Goal: Information Seeking & Learning: Check status

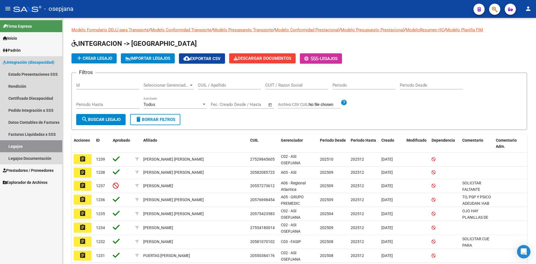
click at [23, 63] on span "Integración (discapacidad)" at bounding box center [29, 62] width 52 height 6
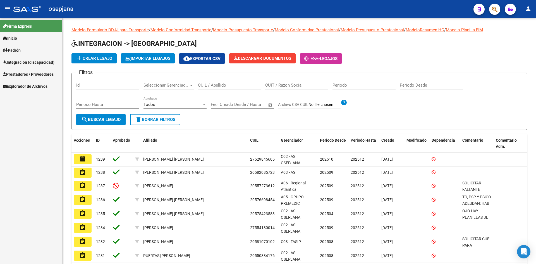
click at [26, 72] on span "Prestadores / Proveedores" at bounding box center [28, 74] width 51 height 6
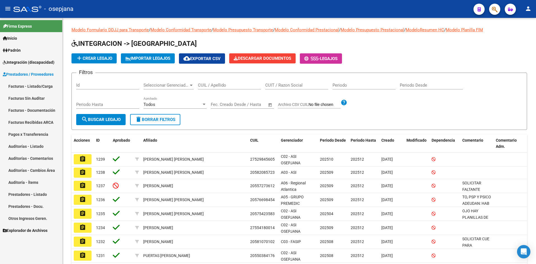
click at [41, 85] on link "Facturas - Listado/Carga" at bounding box center [31, 86] width 62 height 12
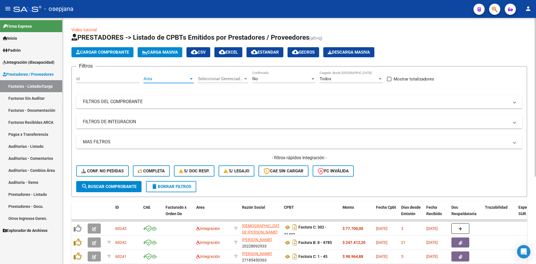
click at [186, 78] on span "Area" at bounding box center [165, 78] width 45 height 5
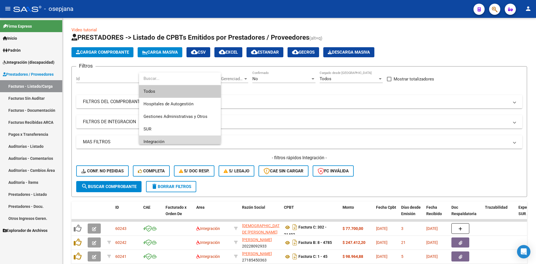
click at [162, 138] on span "Integración" at bounding box center [179, 141] width 73 height 13
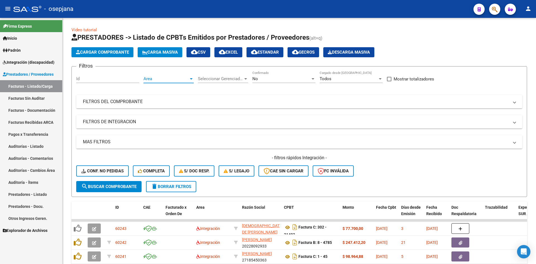
scroll to position [4, 0]
click at [263, 79] on div "No" at bounding box center [281, 78] width 58 height 5
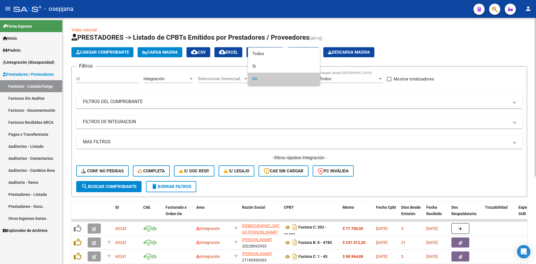
click at [263, 79] on span "No" at bounding box center [283, 79] width 63 height 13
click at [275, 100] on div at bounding box center [268, 132] width 536 height 264
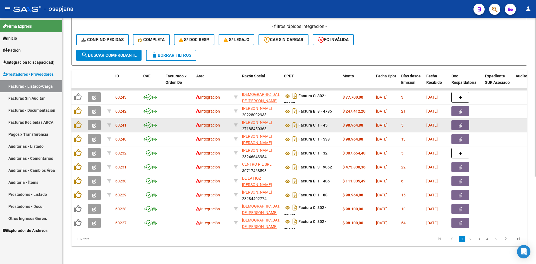
scroll to position [7, 0]
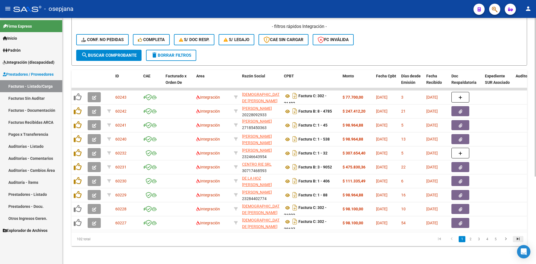
click at [519, 241] on icon "go to last page" at bounding box center [517, 239] width 7 height 7
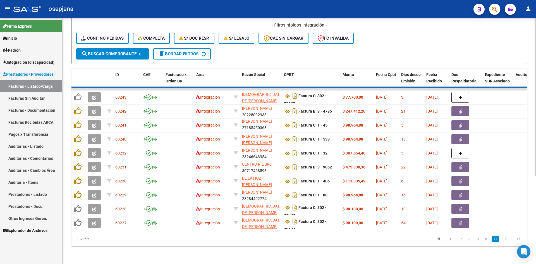
scroll to position [24, 0]
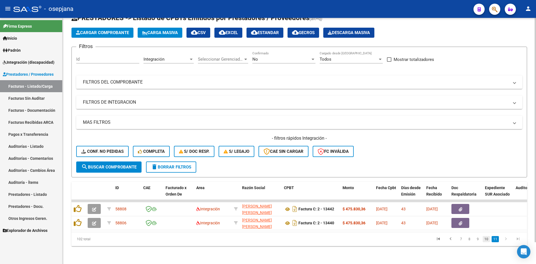
click at [487, 242] on link "10" at bounding box center [485, 239] width 7 height 6
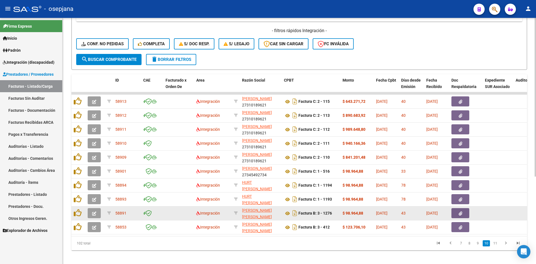
scroll to position [135, 0]
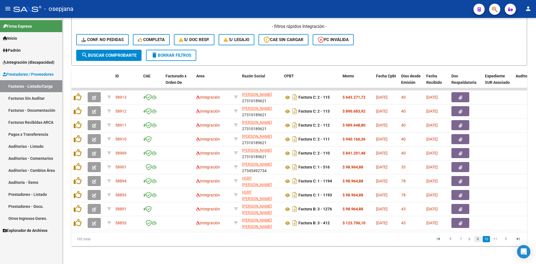
click at [477, 240] on link "9" at bounding box center [477, 239] width 7 height 6
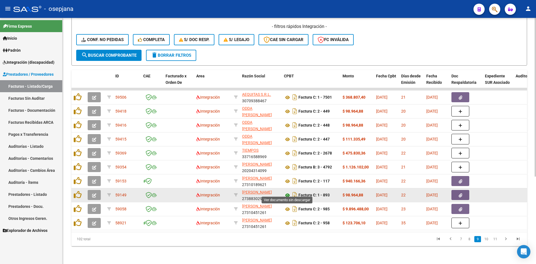
click at [288, 192] on icon at bounding box center [287, 195] width 7 height 7
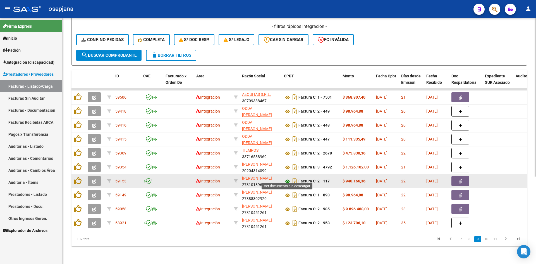
click at [286, 178] on icon at bounding box center [287, 181] width 7 height 7
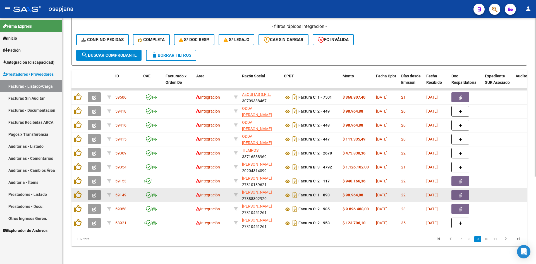
click at [96, 193] on icon "button" at bounding box center [94, 195] width 4 height 4
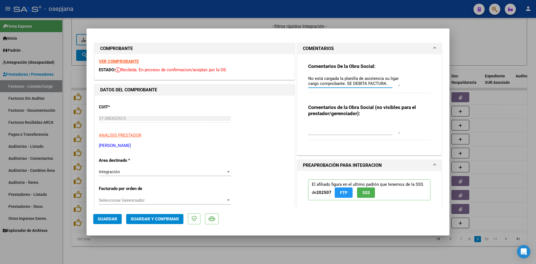
drag, startPoint x: 308, startPoint y: 77, endPoint x: 387, endPoint y: 85, distance: 79.7
click at [388, 85] on textarea "No está cargada la planilla de asistencia su ligar cargo comprobante. SE DEBITA…" at bounding box center [354, 80] width 92 height 11
drag, startPoint x: 305, startPoint y: 78, endPoint x: 360, endPoint y: 78, distance: 55.2
click at [360, 78] on div "Comentarios De la Obra Social: No está cargada la planilla de asistencia su lig…" at bounding box center [369, 102] width 131 height 97
drag, startPoint x: 386, startPoint y: 84, endPoint x: 298, endPoint y: 78, distance: 88.4
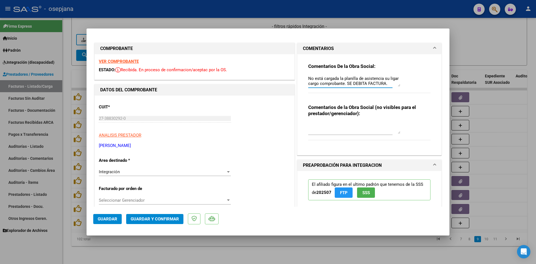
click at [298, 78] on div "Comentarios De la Obra Social: No está cargada la planilla de asistencia su lig…" at bounding box center [369, 104] width 144 height 101
click at [472, 45] on div at bounding box center [268, 132] width 536 height 264
type input "$ 0,00"
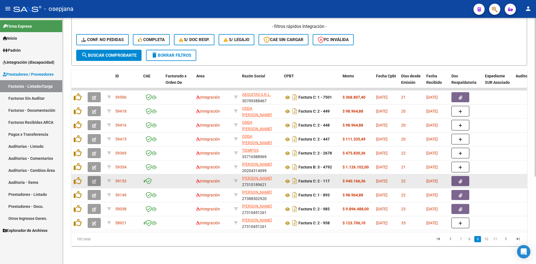
click at [90, 176] on button "button" at bounding box center [94, 181] width 13 height 10
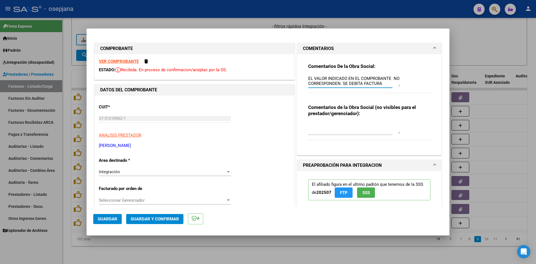
drag, startPoint x: 384, startPoint y: 84, endPoint x: 296, endPoint y: 78, distance: 88.3
click at [297, 78] on div "Comentarios De la Obra Social: EL VALOR INDICADO EN EL COMPROBANTE NO CORRESPON…" at bounding box center [369, 104] width 144 height 101
click at [511, 41] on div at bounding box center [268, 132] width 536 height 264
type input "$ 0,00"
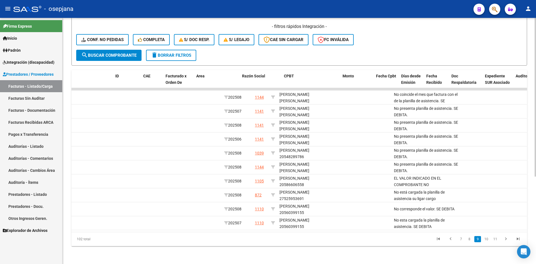
scroll to position [0, 0]
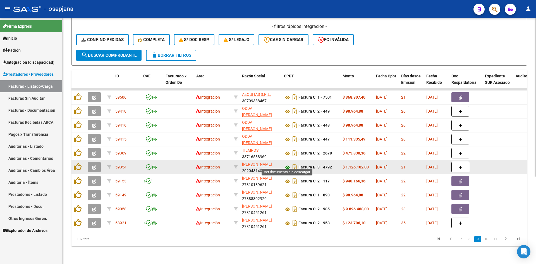
click at [287, 164] on icon at bounding box center [287, 167] width 7 height 7
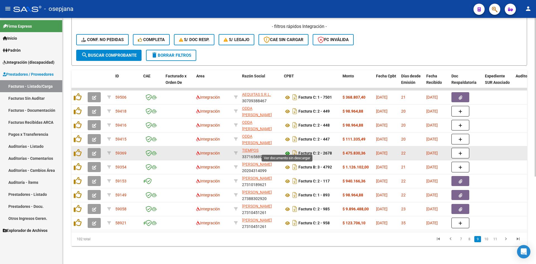
click at [288, 150] on icon at bounding box center [287, 153] width 7 height 7
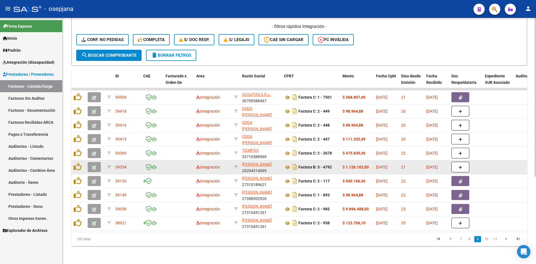
click at [96, 165] on icon "button" at bounding box center [94, 167] width 4 height 4
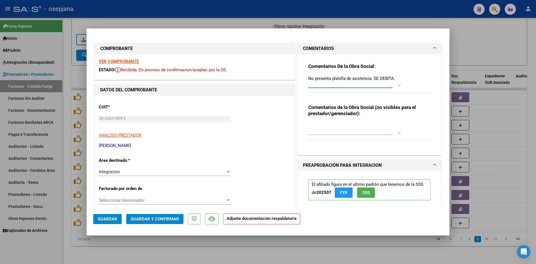
drag, startPoint x: 307, startPoint y: 78, endPoint x: 396, endPoint y: 77, distance: 89.3
click at [396, 77] on textarea "No presenta planilla de asistencia. SE DEBITA." at bounding box center [354, 80] width 92 height 11
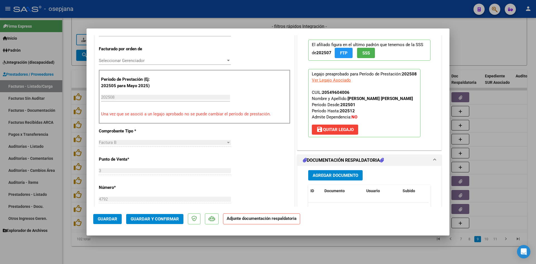
scroll to position [223, 0]
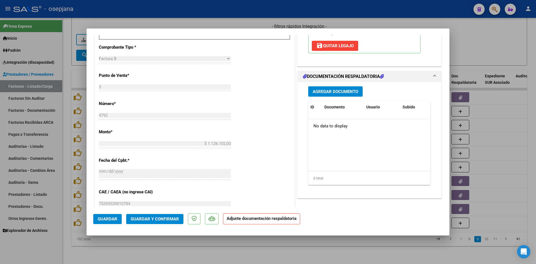
click at [459, 45] on div at bounding box center [268, 132] width 536 height 264
type input "$ 0,00"
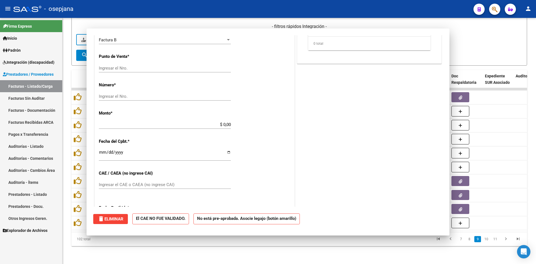
scroll to position [0, 0]
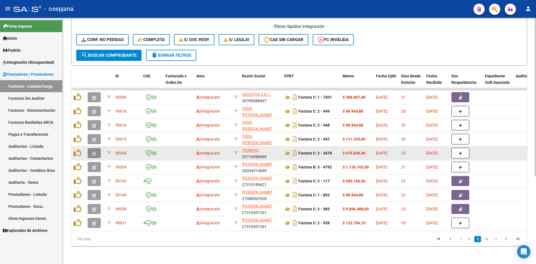
click at [94, 151] on icon "button" at bounding box center [94, 153] width 4 height 4
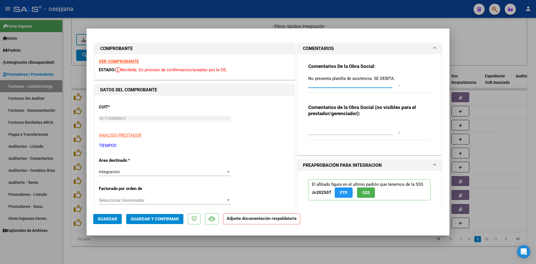
drag, startPoint x: 307, startPoint y: 78, endPoint x: 411, endPoint y: 77, distance: 103.5
click at [411, 77] on div "Comentarios De la Obra Social: No presenta planilla de asistencia. SE DEBITA." at bounding box center [369, 81] width 122 height 36
drag, startPoint x: 305, startPoint y: 79, endPoint x: 405, endPoint y: 74, distance: 100.0
click at [405, 74] on div "Comentarios De la Obra Social: No presenta planilla de asistencia. SE DEBITA. C…" at bounding box center [369, 102] width 131 height 97
copy div
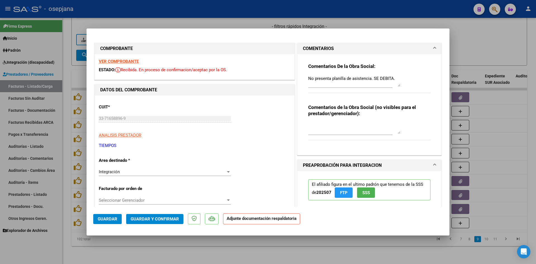
click at [462, 42] on div at bounding box center [268, 132] width 536 height 264
type input "$ 0,00"
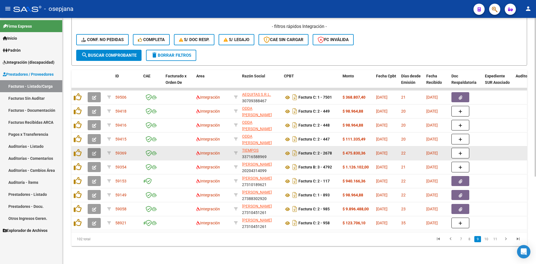
click at [95, 151] on icon "button" at bounding box center [94, 153] width 4 height 4
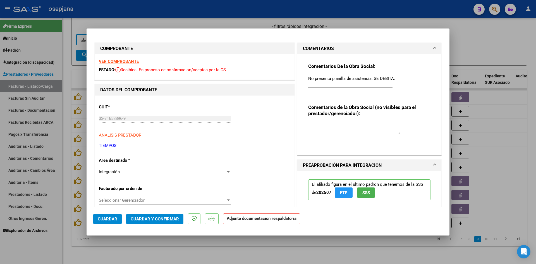
click at [477, 56] on div at bounding box center [268, 132] width 536 height 264
type input "$ 0,00"
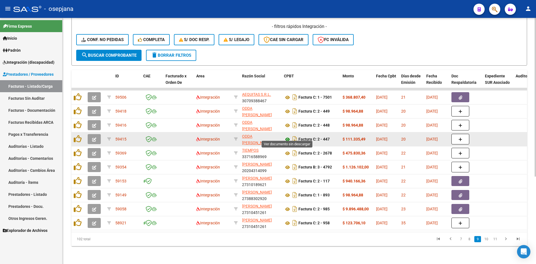
click at [288, 137] on icon at bounding box center [287, 139] width 7 height 7
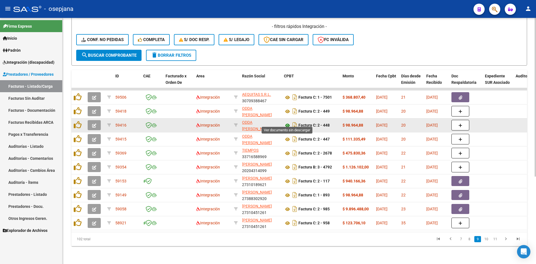
click at [287, 122] on icon at bounding box center [287, 125] width 7 height 7
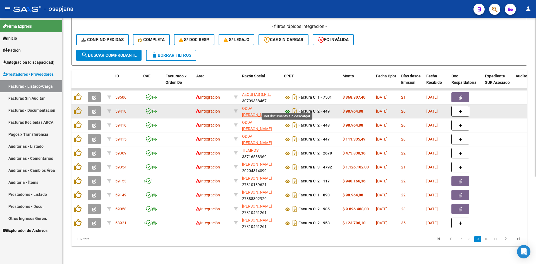
click at [285, 108] on icon at bounding box center [287, 111] width 7 height 7
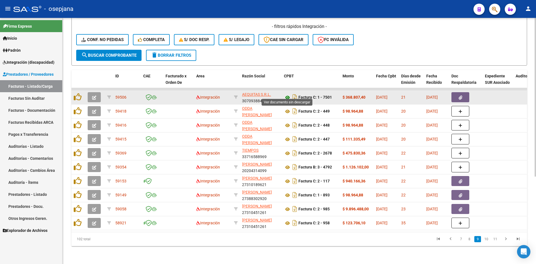
click at [288, 94] on icon at bounding box center [287, 97] width 7 height 7
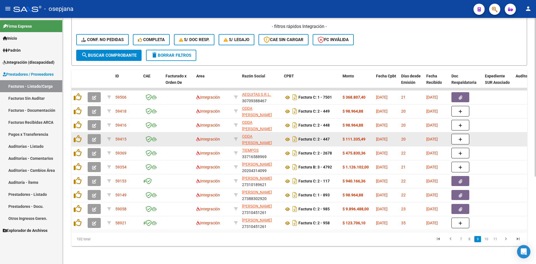
click at [94, 137] on icon "button" at bounding box center [94, 139] width 4 height 4
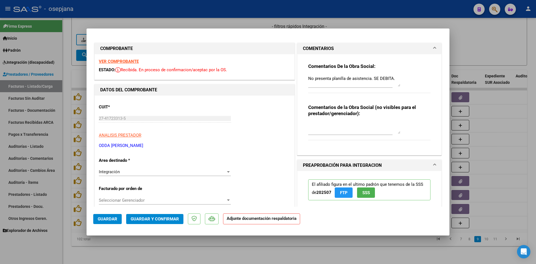
click at [466, 47] on div at bounding box center [268, 132] width 536 height 264
type input "$ 0,00"
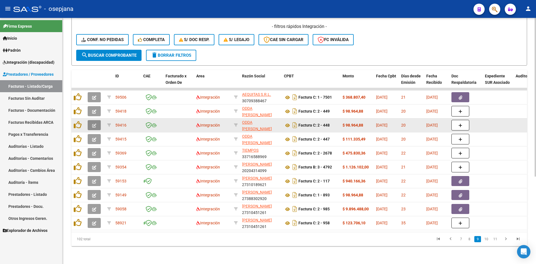
click at [96, 120] on button "button" at bounding box center [94, 125] width 13 height 10
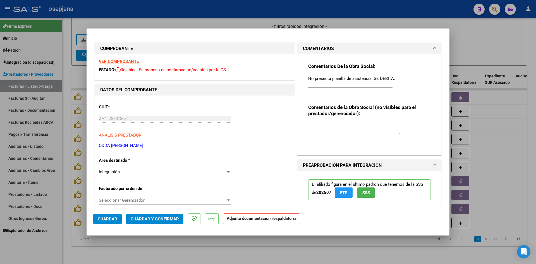
click at [507, 33] on div at bounding box center [268, 132] width 536 height 264
type input "$ 0,00"
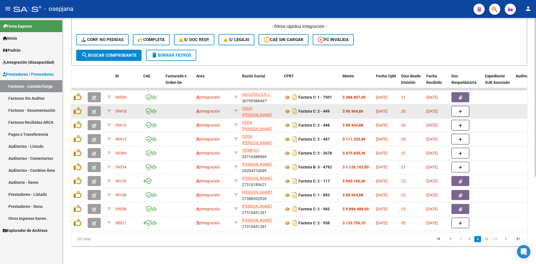
click at [95, 109] on icon "button" at bounding box center [94, 111] width 4 height 4
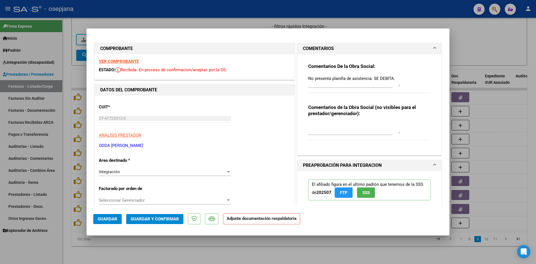
click at [468, 52] on div at bounding box center [268, 132] width 536 height 264
type input "$ 0,00"
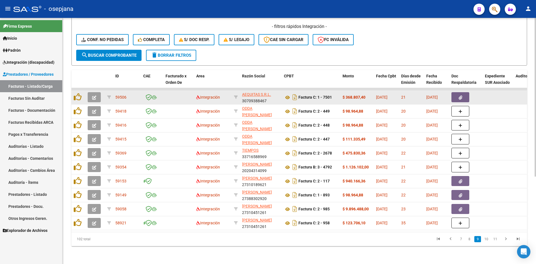
click at [92, 94] on button "button" at bounding box center [94, 97] width 13 height 10
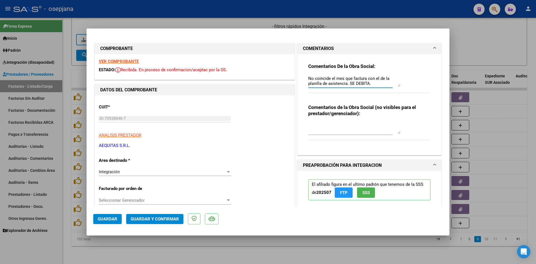
drag, startPoint x: 372, startPoint y: 85, endPoint x: 299, endPoint y: 79, distance: 73.6
click at [299, 79] on div "Comentarios De la Obra Social: No coincide el mes que factura con el de la plan…" at bounding box center [369, 104] width 144 height 101
click at [463, 37] on div at bounding box center [268, 132] width 536 height 264
type input "$ 0,00"
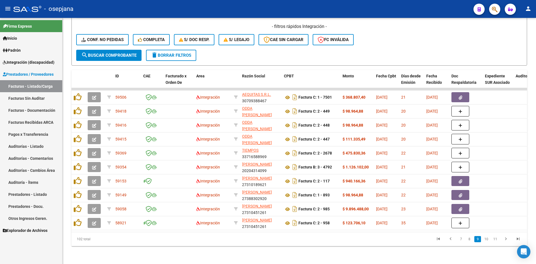
click at [468, 240] on link "8" at bounding box center [469, 239] width 7 height 6
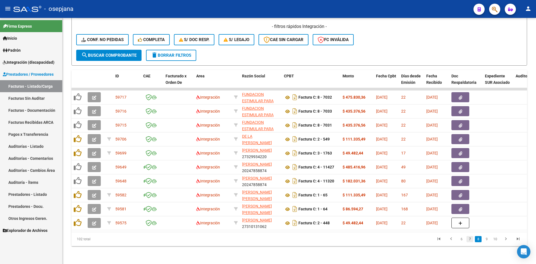
click at [470, 239] on link "7" at bounding box center [469, 239] width 7 height 6
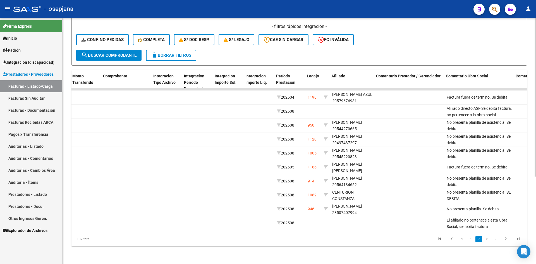
scroll to position [0, 567]
click at [472, 240] on link "6" at bounding box center [470, 239] width 7 height 6
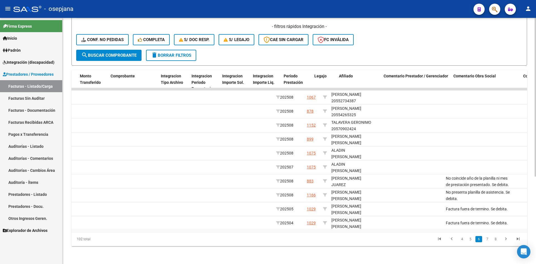
scroll to position [0, 560]
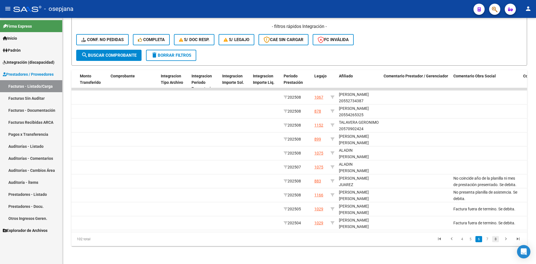
click at [494, 240] on link "8" at bounding box center [495, 239] width 7 height 6
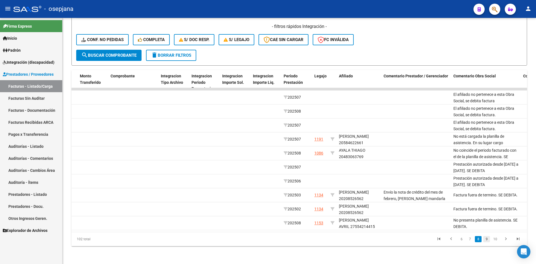
click at [487, 240] on link "9" at bounding box center [486, 239] width 7 height 6
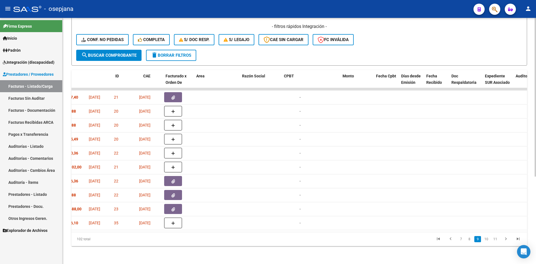
scroll to position [0, 0]
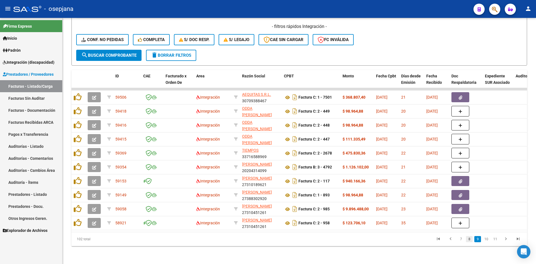
click at [471, 238] on link "8" at bounding box center [469, 239] width 7 height 6
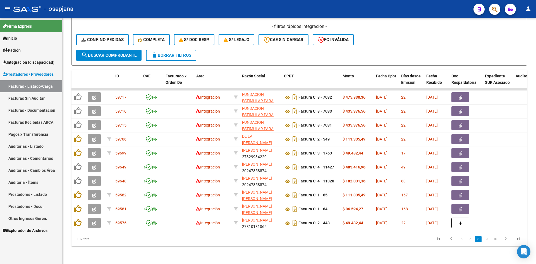
click at [28, 64] on span "Integración (discapacidad)" at bounding box center [29, 62] width 52 height 6
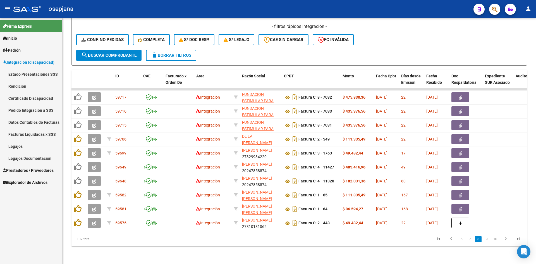
click at [19, 147] on link "Legajos" at bounding box center [31, 146] width 62 height 12
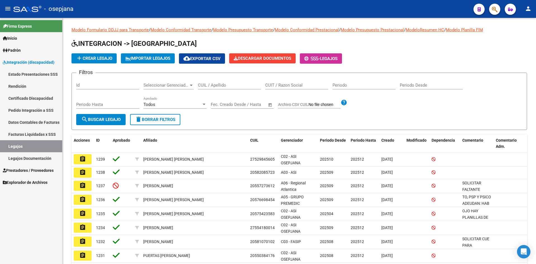
click at [218, 83] on input "CUIL / Apellido" at bounding box center [229, 85] width 63 height 5
type input "c"
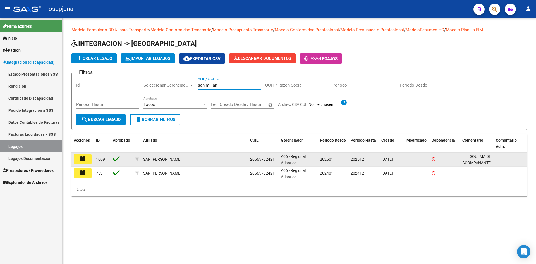
type input "san millan"
click at [88, 159] on button "assignment" at bounding box center [83, 159] width 18 height 10
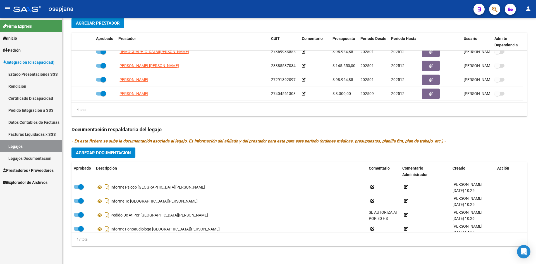
scroll to position [187, 0]
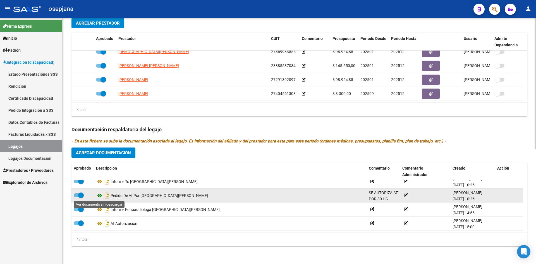
click at [100, 195] on icon at bounding box center [99, 195] width 7 height 7
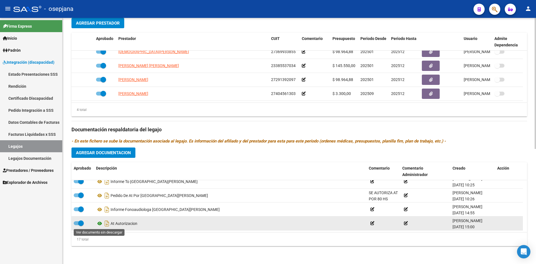
click at [99, 223] on icon at bounding box center [99, 223] width 7 height 7
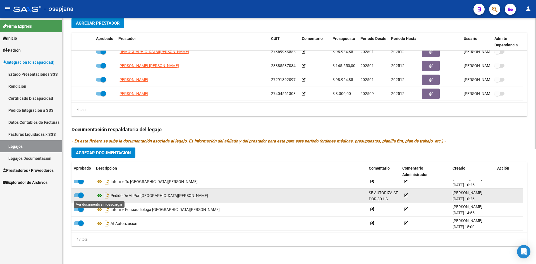
click at [100, 194] on icon at bounding box center [99, 195] width 7 height 7
click at [98, 194] on icon at bounding box center [99, 195] width 7 height 7
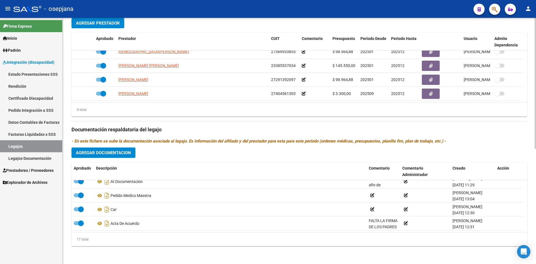
scroll to position [75, 0]
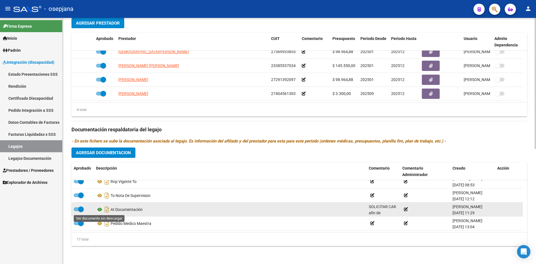
click at [99, 210] on icon at bounding box center [99, 209] width 7 height 7
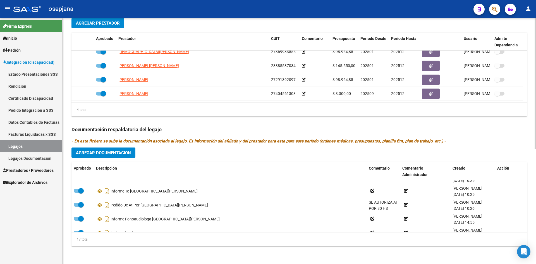
scroll to position [187, 0]
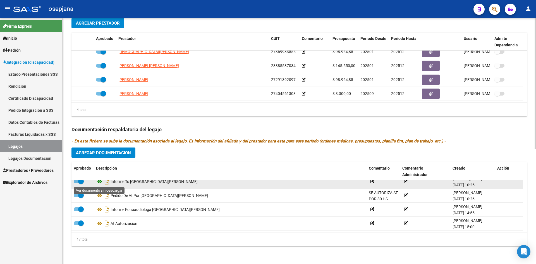
click at [100, 180] on icon at bounding box center [99, 181] width 7 height 7
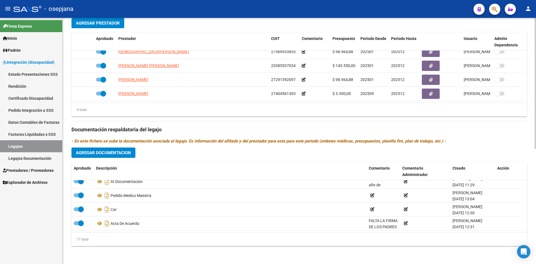
scroll to position [75, 0]
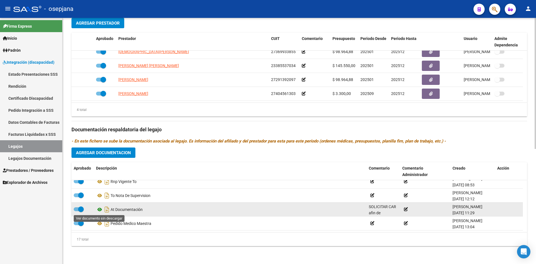
click at [100, 208] on icon at bounding box center [99, 209] width 7 height 7
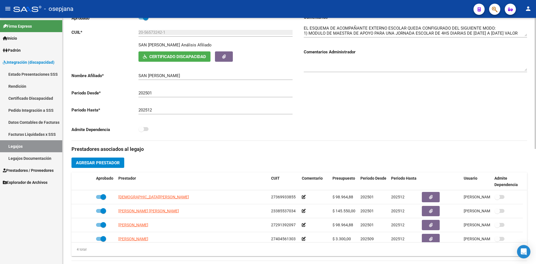
scroll to position [21, 0]
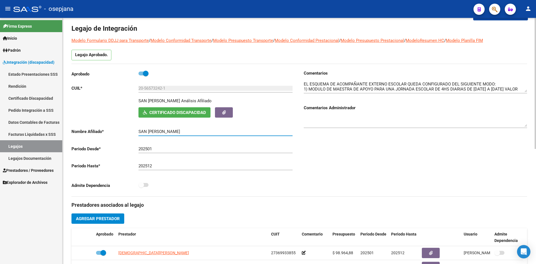
drag, startPoint x: 139, startPoint y: 130, endPoint x: 211, endPoint y: 131, distance: 71.7
click at [211, 131] on input "SAN [PERSON_NAME]" at bounding box center [215, 131] width 154 height 5
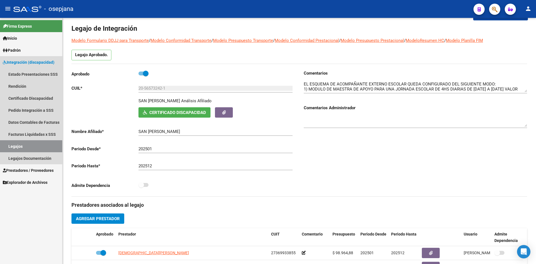
click at [37, 62] on span "Integración (discapacidad)" at bounding box center [29, 62] width 52 height 6
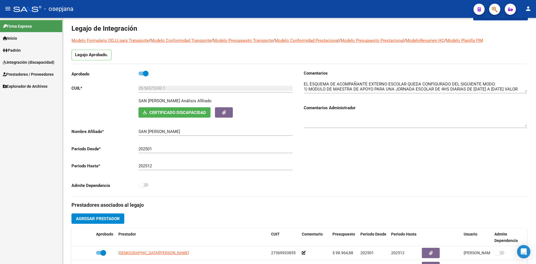
click at [37, 72] on span "Prestadores / Proveedores" at bounding box center [28, 74] width 51 height 6
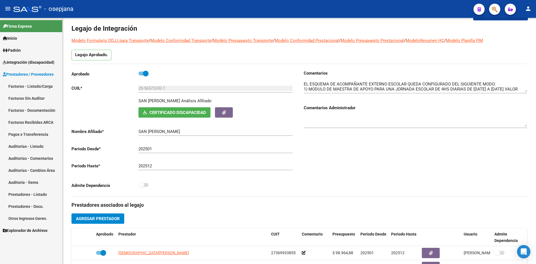
click at [42, 86] on link "Facturas - Listado/Carga" at bounding box center [31, 86] width 62 height 12
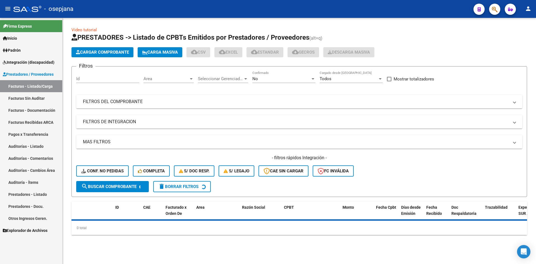
click at [162, 80] on span "Area" at bounding box center [165, 78] width 45 height 5
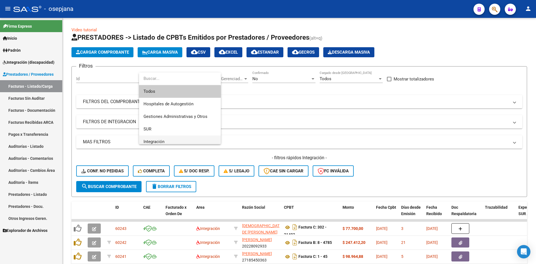
click at [160, 139] on span "Integración" at bounding box center [153, 141] width 21 height 5
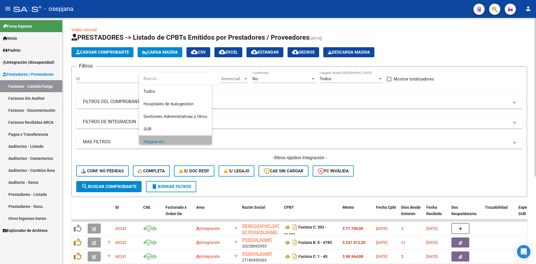
scroll to position [4, 0]
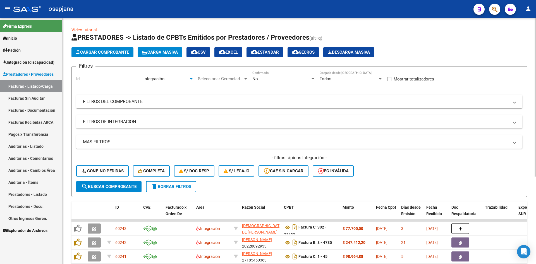
click at [271, 75] on div "No Confirmado" at bounding box center [283, 77] width 63 height 12
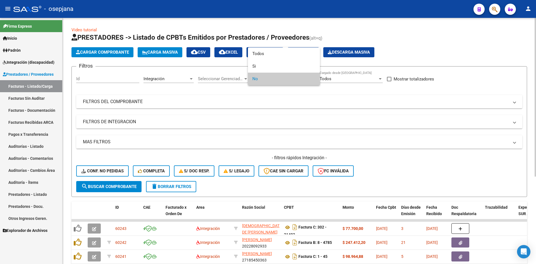
click at [271, 75] on span "No" at bounding box center [283, 79] width 63 height 13
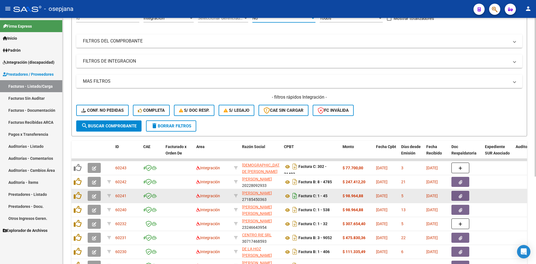
scroll to position [135, 0]
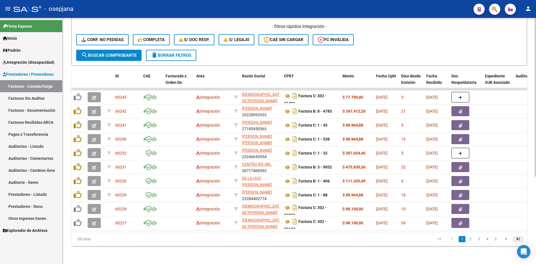
click at [517, 238] on icon "go to last page" at bounding box center [517, 239] width 7 height 7
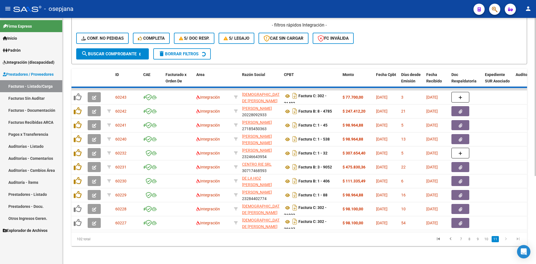
scroll to position [24, 0]
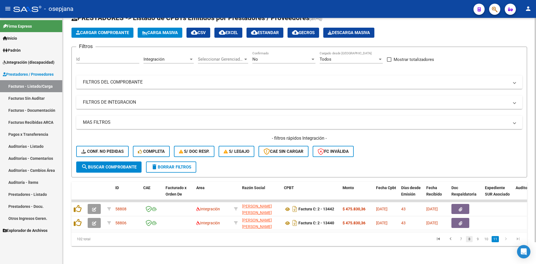
click at [467, 240] on link "8" at bounding box center [469, 239] width 7 height 6
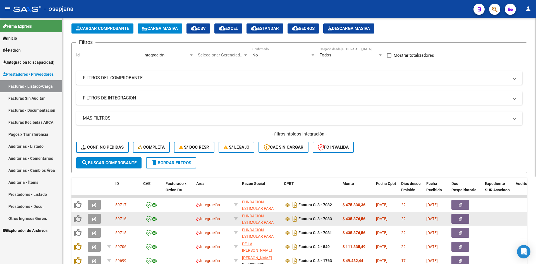
scroll to position [135, 0]
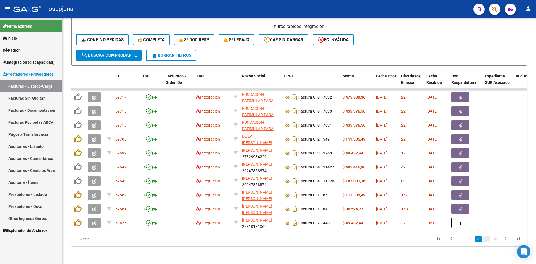
click at [488, 239] on link "9" at bounding box center [486, 239] width 7 height 6
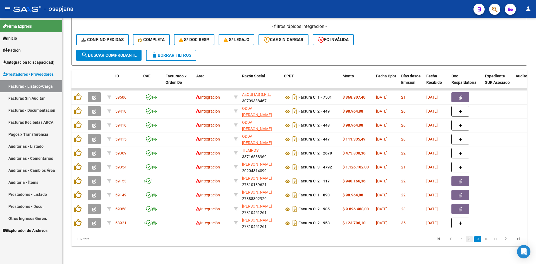
click at [468, 238] on link "8" at bounding box center [469, 239] width 7 height 6
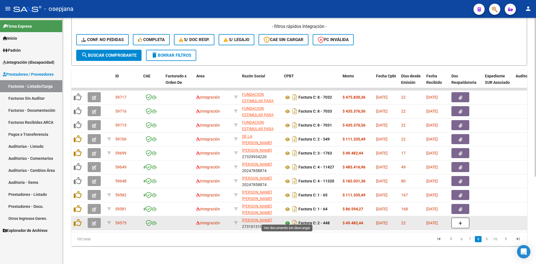
click at [287, 220] on icon at bounding box center [287, 223] width 7 height 7
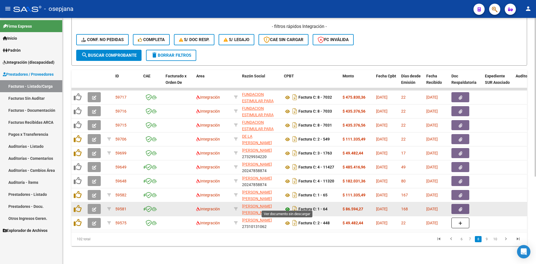
click at [289, 206] on icon at bounding box center [287, 209] width 7 height 7
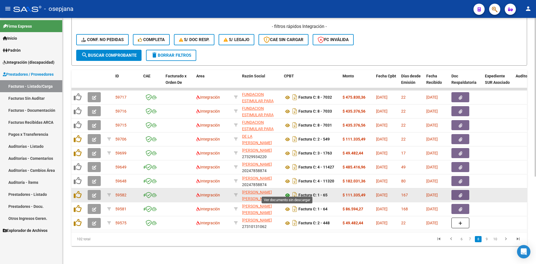
click at [286, 192] on icon at bounding box center [287, 195] width 7 height 7
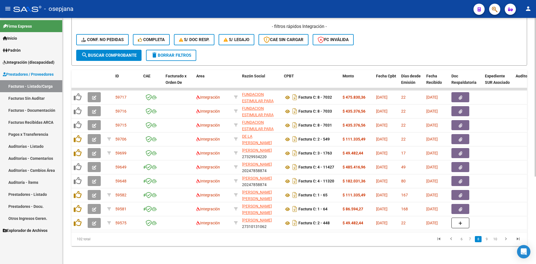
click at [465, 38] on div "- filtros rápidos Integración - Conf. no pedidas Completa S/ Doc Resp. S/ legaj…" at bounding box center [299, 36] width 446 height 26
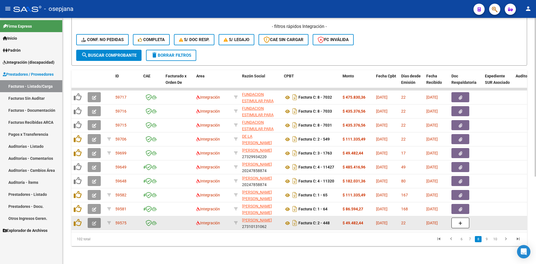
click at [95, 221] on icon "button" at bounding box center [94, 223] width 4 height 4
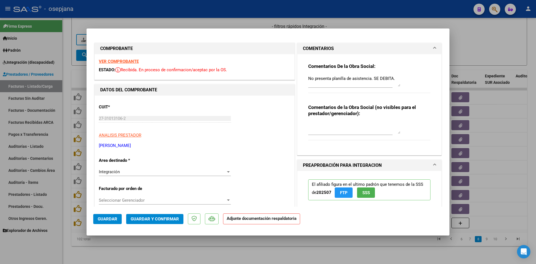
click at [480, 45] on div at bounding box center [268, 132] width 536 height 264
type input "$ 0,00"
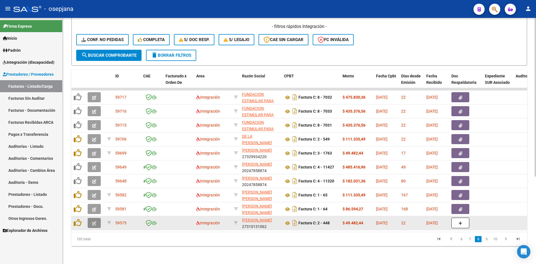
click at [99, 219] on button "button" at bounding box center [94, 223] width 13 height 10
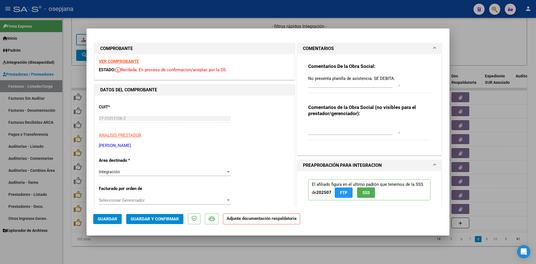
click at [495, 42] on div at bounding box center [268, 132] width 536 height 264
type input "$ 0,00"
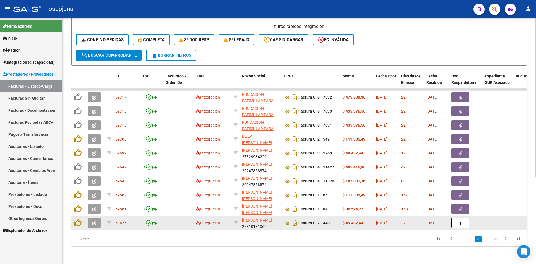
click at [94, 221] on icon "button" at bounding box center [94, 223] width 4 height 4
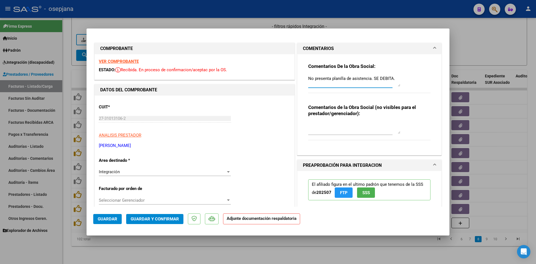
drag, startPoint x: 392, startPoint y: 77, endPoint x: 284, endPoint y: 80, distance: 108.0
click at [478, 35] on div at bounding box center [268, 132] width 536 height 264
type input "$ 0,00"
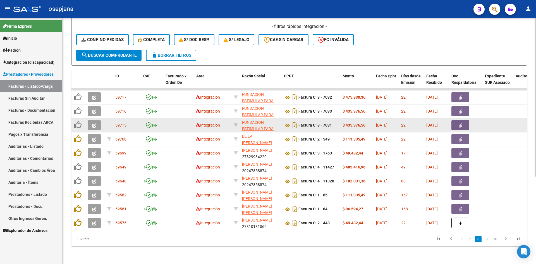
click at [95, 123] on icon "button" at bounding box center [94, 125] width 4 height 4
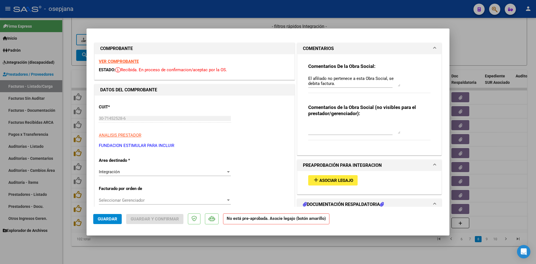
click at [129, 61] on strong "VER COMPROBANTE" at bounding box center [119, 61] width 40 height 5
click at [456, 47] on div at bounding box center [268, 132] width 536 height 264
type input "$ 0,00"
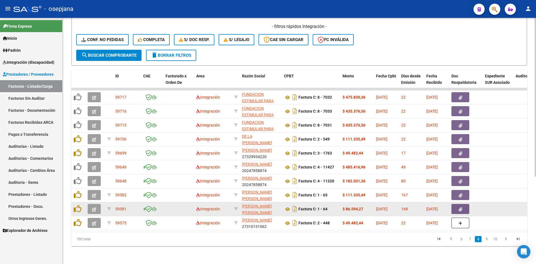
click at [96, 204] on button "button" at bounding box center [94, 209] width 13 height 10
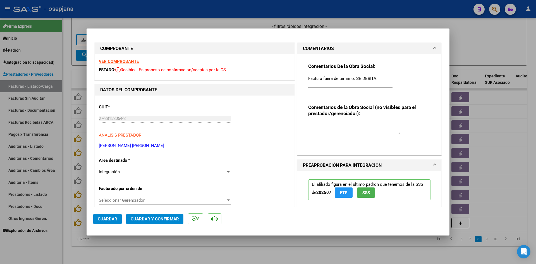
drag, startPoint x: 304, startPoint y: 78, endPoint x: 377, endPoint y: 77, distance: 73.4
click at [377, 77] on div "Comentarios De la Obra Social: Factura fuera de termino. SE DEBITA. Comentarios…" at bounding box center [369, 102] width 131 height 97
drag, startPoint x: 377, startPoint y: 77, endPoint x: 258, endPoint y: 78, distance: 119.4
click at [475, 32] on div at bounding box center [268, 132] width 536 height 264
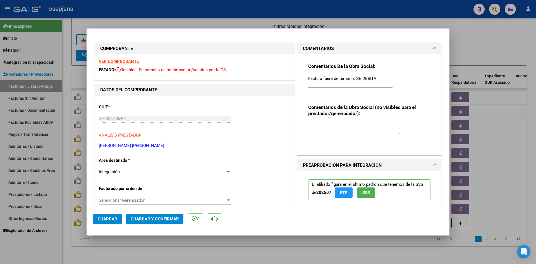
type input "$ 0,00"
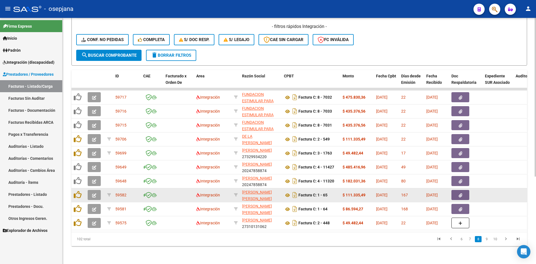
click at [92, 193] on icon "button" at bounding box center [94, 195] width 4 height 4
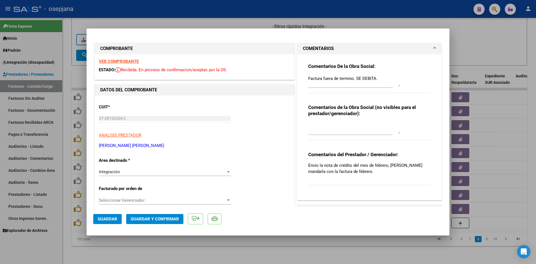
click at [470, 45] on div at bounding box center [268, 132] width 536 height 264
type input "$ 0,00"
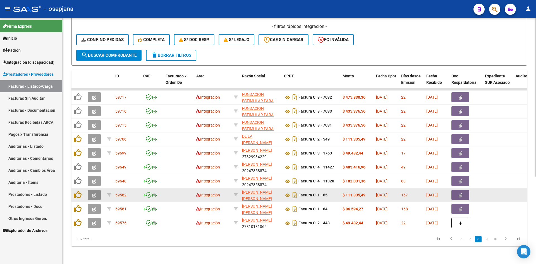
click at [94, 193] on icon "button" at bounding box center [94, 195] width 4 height 4
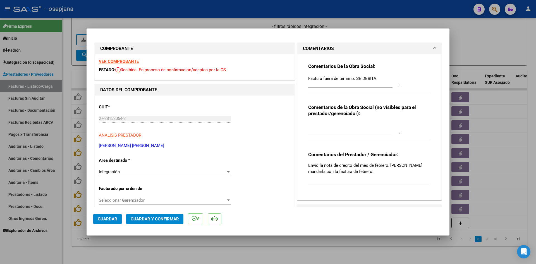
click at [134, 61] on strong "VER COMPROBANTE" at bounding box center [119, 61] width 40 height 5
click at [499, 50] on div at bounding box center [268, 132] width 536 height 264
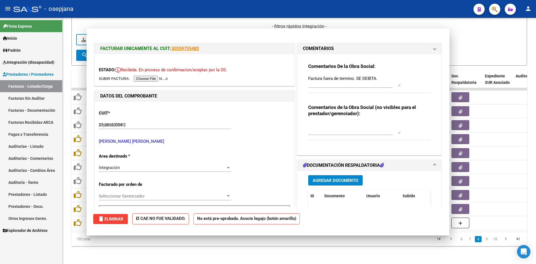
type input "$ 0,00"
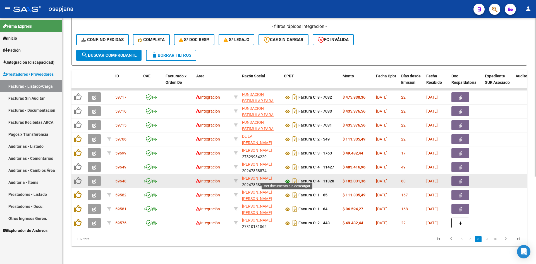
click at [286, 178] on icon at bounding box center [287, 181] width 7 height 7
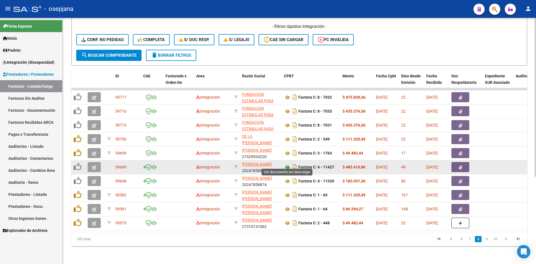
click at [288, 164] on icon at bounding box center [287, 167] width 7 height 7
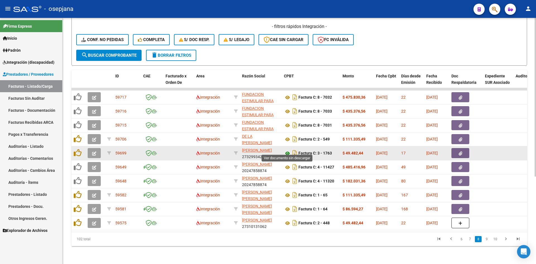
click at [286, 150] on icon at bounding box center [287, 153] width 7 height 7
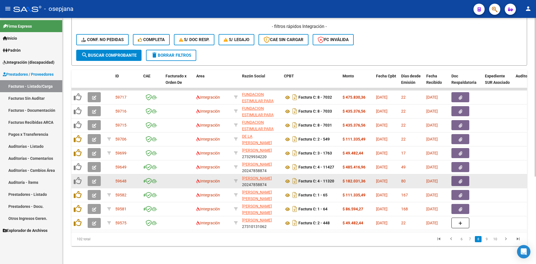
click at [95, 179] on icon "button" at bounding box center [94, 181] width 4 height 4
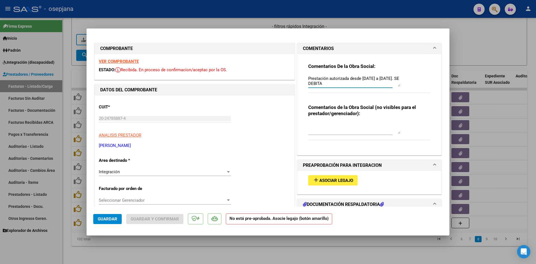
drag, startPoint x: 361, startPoint y: 84, endPoint x: 299, endPoint y: 77, distance: 62.1
click at [299, 77] on div "Comentarios De la Obra Social: Prestación autorizada desde [DATE] a [DATE]. SE …" at bounding box center [369, 104] width 144 height 101
click at [478, 50] on div at bounding box center [268, 132] width 536 height 264
type input "$ 0,00"
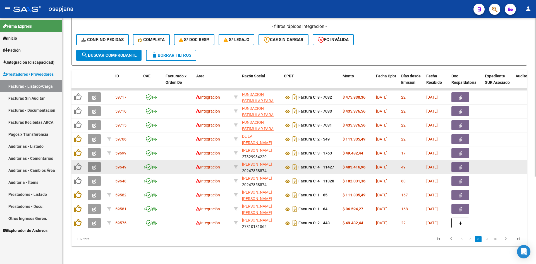
click at [94, 165] on icon "button" at bounding box center [94, 167] width 4 height 4
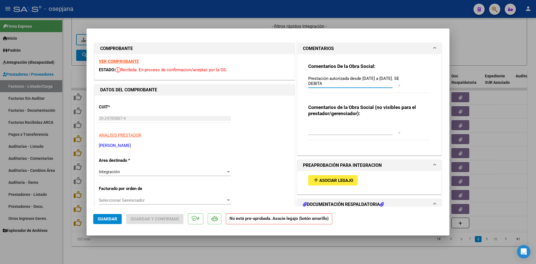
drag, startPoint x: 361, startPoint y: 86, endPoint x: 291, endPoint y: 75, distance: 70.5
click at [457, 49] on div at bounding box center [268, 132] width 536 height 264
type input "$ 0,00"
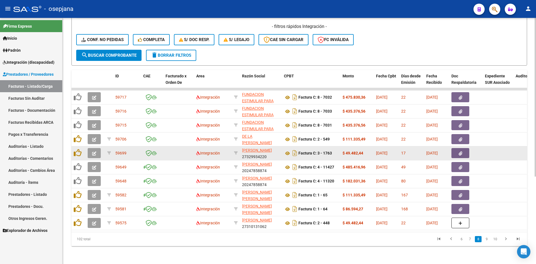
click at [97, 150] on button "button" at bounding box center [94, 153] width 13 height 10
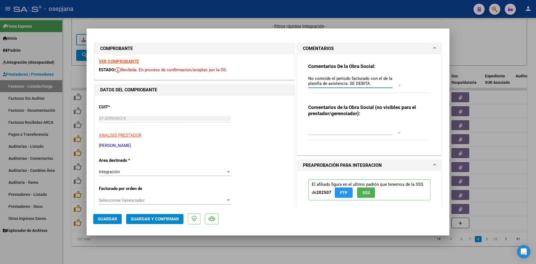
drag, startPoint x: 368, startPoint y: 83, endPoint x: 305, endPoint y: 78, distance: 63.3
click at [305, 78] on div "Comentarios De la Obra Social: No coincide el periodo facturado con el de la pl…" at bounding box center [369, 102] width 131 height 97
click at [106, 59] on strong "VER COMPROBANTE" at bounding box center [119, 61] width 40 height 5
click at [475, 53] on div at bounding box center [268, 132] width 536 height 264
type input "$ 0,00"
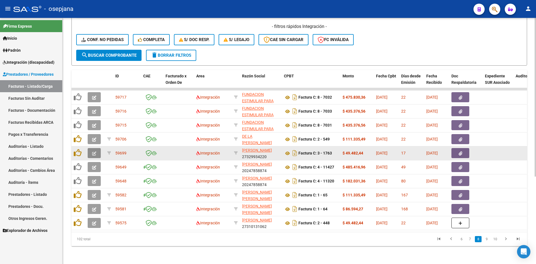
click at [97, 148] on button "button" at bounding box center [94, 153] width 13 height 10
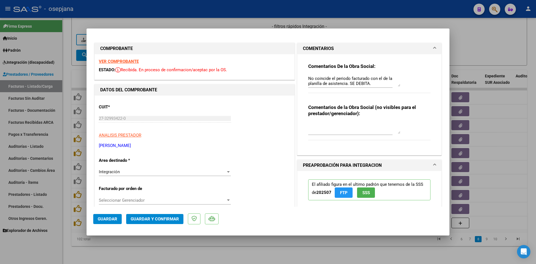
click at [474, 36] on div at bounding box center [268, 132] width 536 height 264
type input "$ 0,00"
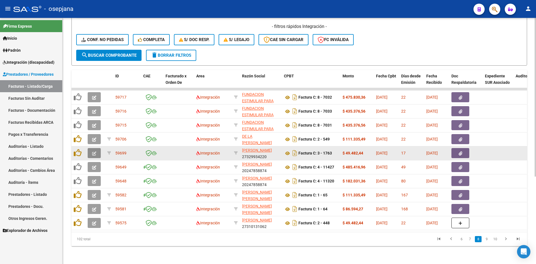
click at [93, 148] on button "button" at bounding box center [94, 153] width 13 height 10
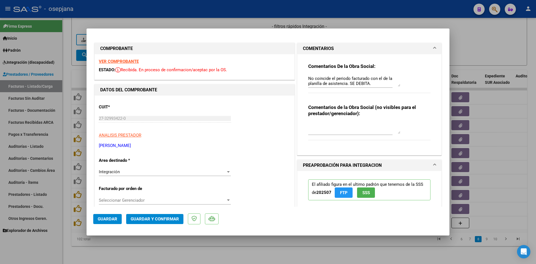
click at [467, 57] on div at bounding box center [268, 132] width 536 height 264
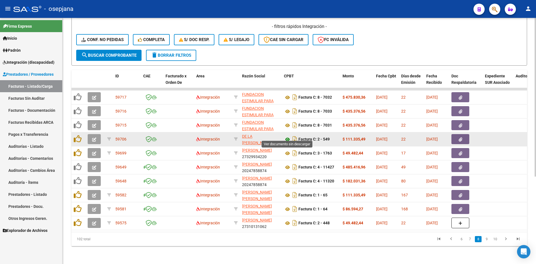
click at [288, 136] on icon at bounding box center [287, 139] width 7 height 7
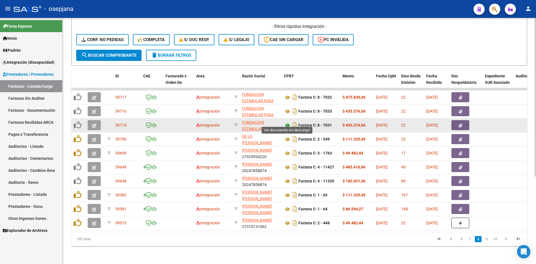
click at [288, 122] on icon at bounding box center [287, 125] width 7 height 7
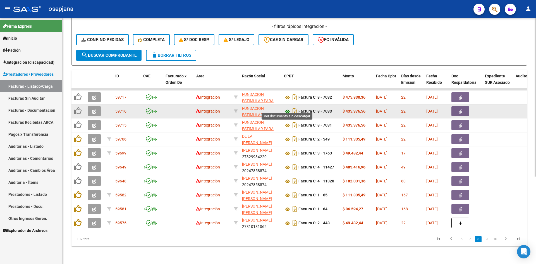
click at [287, 108] on icon at bounding box center [287, 111] width 7 height 7
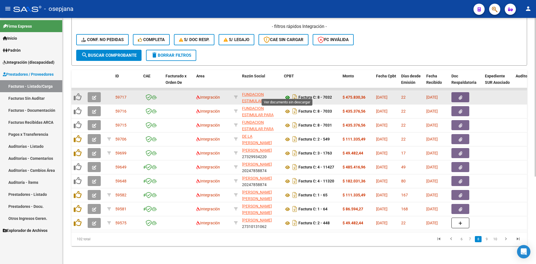
click at [288, 94] on icon at bounding box center [287, 97] width 7 height 7
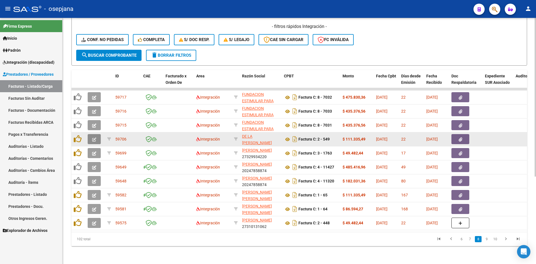
click at [95, 137] on icon "button" at bounding box center [94, 139] width 4 height 4
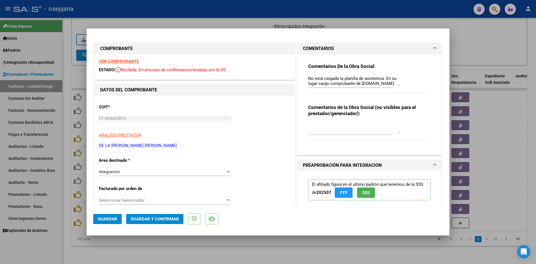
click at [459, 48] on div at bounding box center [268, 132] width 536 height 264
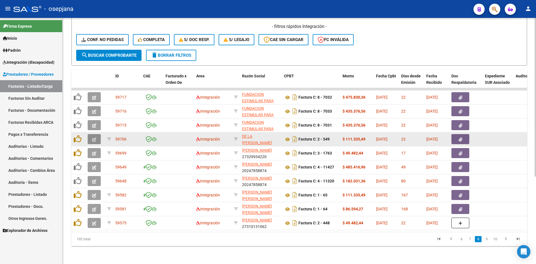
click at [95, 136] on span "button" at bounding box center [94, 138] width 4 height 5
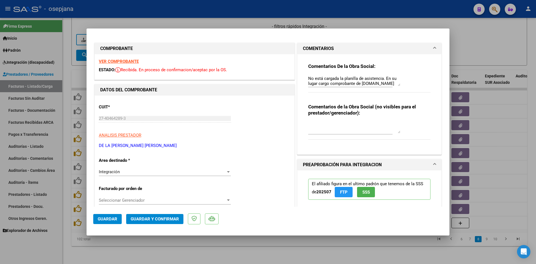
drag, startPoint x: 395, startPoint y: 83, endPoint x: 334, endPoint y: 83, distance: 60.5
click at [334, 83] on textarea "No está cargada la planilla de asistencia. En su lugar cargo comprobante de [DO…" at bounding box center [354, 80] width 92 height 11
click at [411, 79] on div "Comentarios De la Obra Social: No está cargada la planilla de asistencia. En su…" at bounding box center [369, 80] width 122 height 35
drag, startPoint x: 305, startPoint y: 79, endPoint x: 351, endPoint y: 82, distance: 46.2
click at [347, 82] on div "Comentarios De la Obra Social: No está cargada la planilla de asistencia. En su…" at bounding box center [369, 102] width 131 height 96
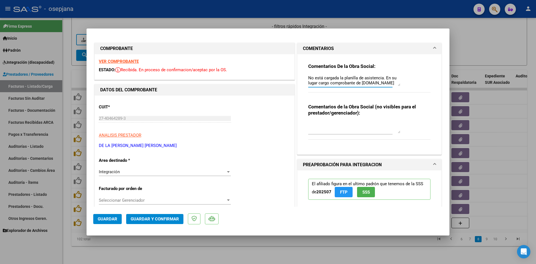
scroll to position [0, 0]
drag, startPoint x: 392, startPoint y: 83, endPoint x: 301, endPoint y: 77, distance: 91.1
click at [301, 77] on div "Comentarios De la Obra Social: No está cargada la planilla de asistencia. En su…" at bounding box center [369, 104] width 144 height 100
click at [466, 57] on div at bounding box center [268, 132] width 536 height 264
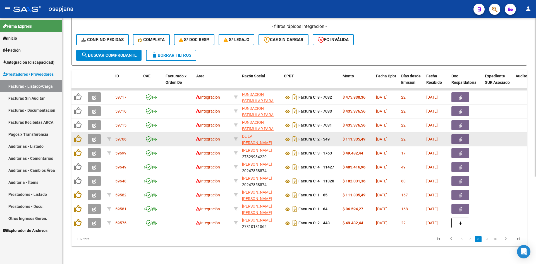
click at [97, 136] on button "button" at bounding box center [94, 139] width 13 height 10
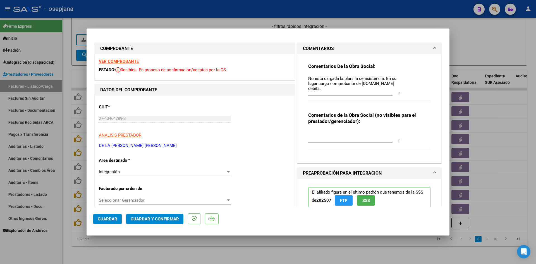
drag, startPoint x: 395, startPoint y: 84, endPoint x: 305, endPoint y: 92, distance: 91.0
click at [305, 92] on div "Comentarios De la Obra Social: No está cargada la planilla de asistencia. En su…" at bounding box center [369, 106] width 131 height 104
drag, startPoint x: 306, startPoint y: 77, endPoint x: 398, endPoint y: 85, distance: 91.5
click at [398, 85] on textarea "No está cargada la planilla de asistencia. En su lugar cargo comprobante de [DO…" at bounding box center [354, 84] width 92 height 19
click at [482, 44] on div at bounding box center [268, 132] width 536 height 264
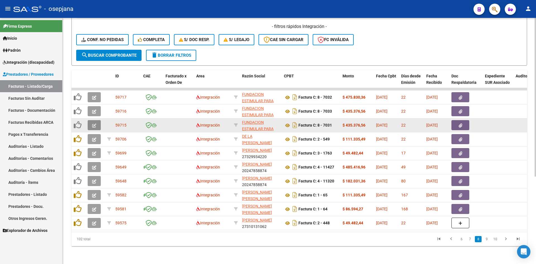
click at [95, 123] on icon "button" at bounding box center [94, 125] width 4 height 4
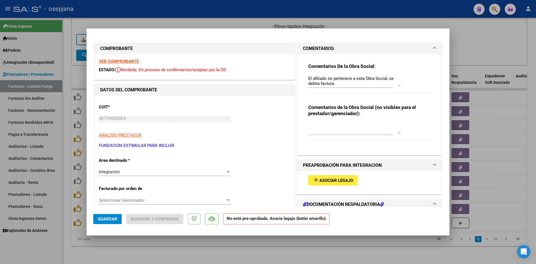
click at [468, 50] on div at bounding box center [268, 132] width 536 height 264
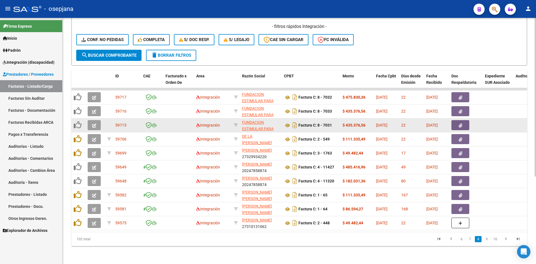
click at [90, 122] on button "button" at bounding box center [94, 125] width 13 height 10
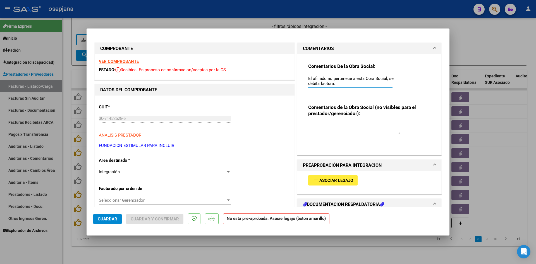
drag, startPoint x: 338, startPoint y: 83, endPoint x: 296, endPoint y: 78, distance: 41.7
click at [297, 78] on div "Comentarios De la Obra Social: El afiliado no pertenece a esta Obra Social, se …" at bounding box center [369, 104] width 144 height 101
click at [470, 52] on div at bounding box center [268, 132] width 536 height 264
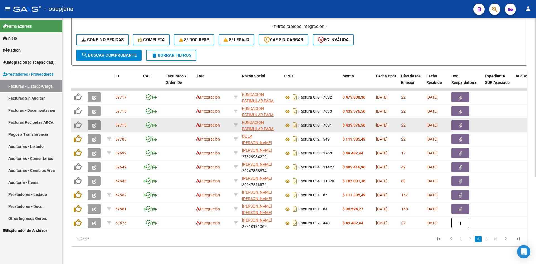
click at [99, 120] on button "button" at bounding box center [94, 125] width 13 height 10
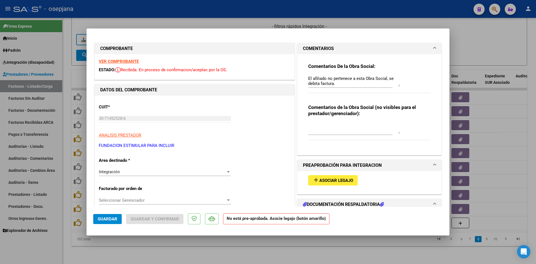
click at [467, 54] on div at bounding box center [268, 132] width 536 height 264
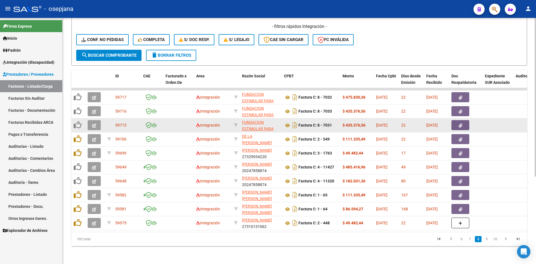
click at [93, 123] on icon "button" at bounding box center [94, 125] width 4 height 4
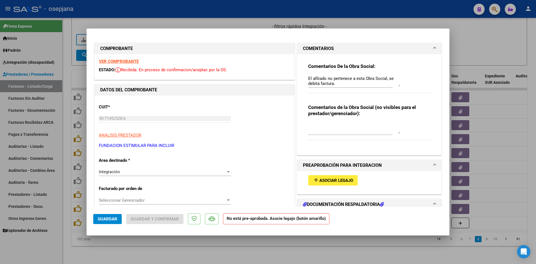
click at [466, 52] on div at bounding box center [268, 132] width 536 height 264
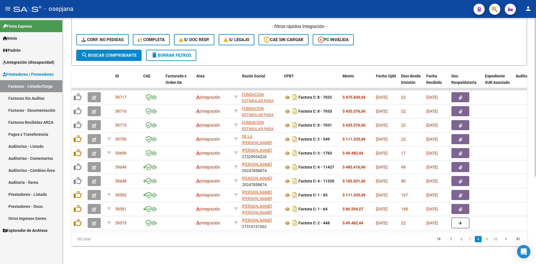
click at [409, 50] on form "Filtros Id Integración Area Seleccionar Gerenciador Seleccionar Gerenciador No …" at bounding box center [298, 0] width 455 height 131
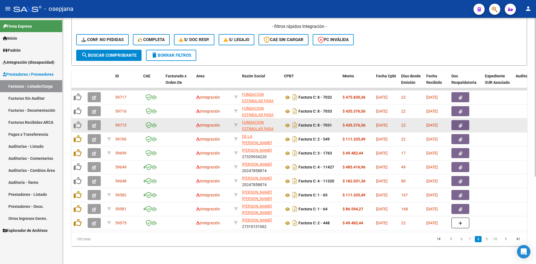
click at [97, 124] on button "button" at bounding box center [94, 125] width 13 height 10
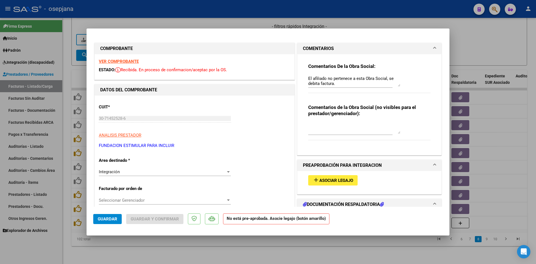
click at [485, 49] on div at bounding box center [268, 132] width 536 height 264
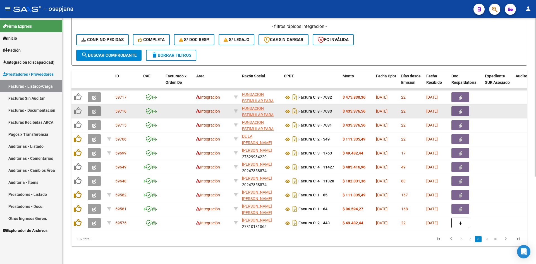
click at [92, 109] on icon "button" at bounding box center [94, 111] width 4 height 4
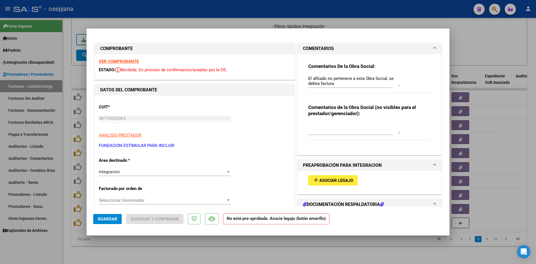
click at [475, 46] on div at bounding box center [268, 132] width 536 height 264
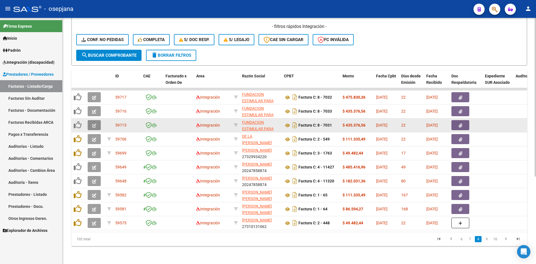
click at [97, 121] on button "button" at bounding box center [94, 125] width 13 height 10
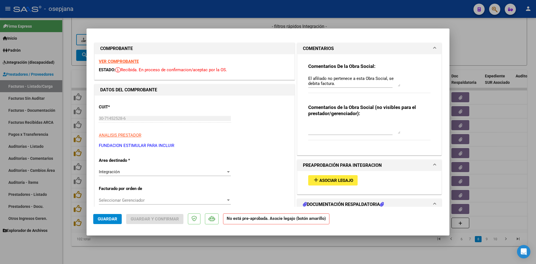
click at [471, 44] on div at bounding box center [268, 132] width 536 height 264
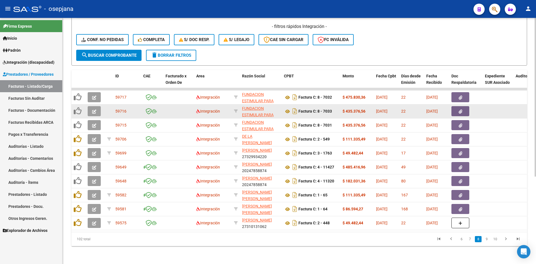
click at [95, 109] on icon "button" at bounding box center [94, 111] width 4 height 4
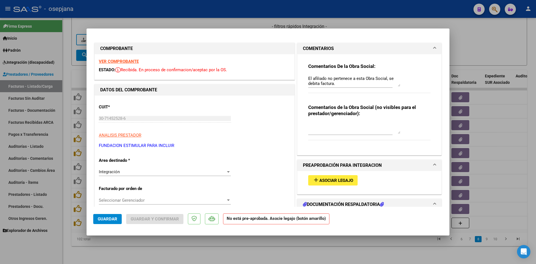
click at [478, 53] on div at bounding box center [268, 132] width 536 height 264
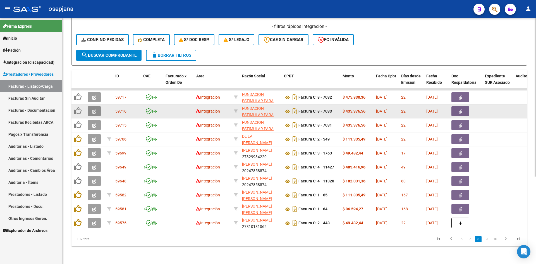
click at [92, 106] on button "button" at bounding box center [94, 111] width 13 height 10
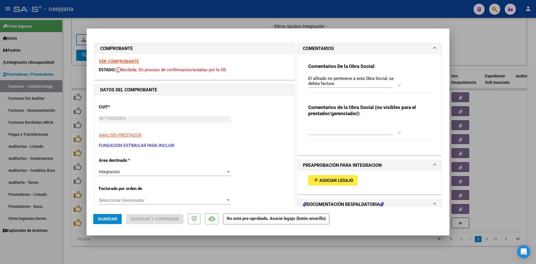
click at [462, 56] on div at bounding box center [268, 132] width 536 height 264
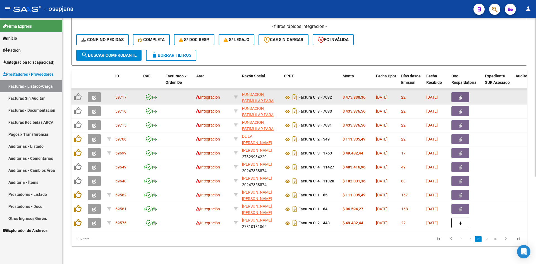
click at [92, 95] on icon "button" at bounding box center [94, 97] width 4 height 4
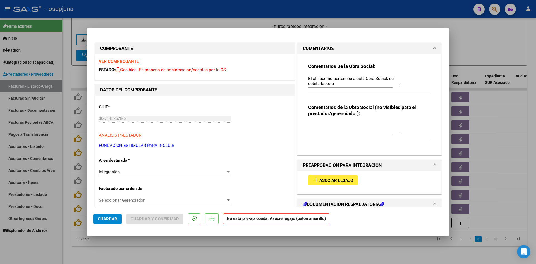
click at [462, 55] on div at bounding box center [268, 132] width 536 height 264
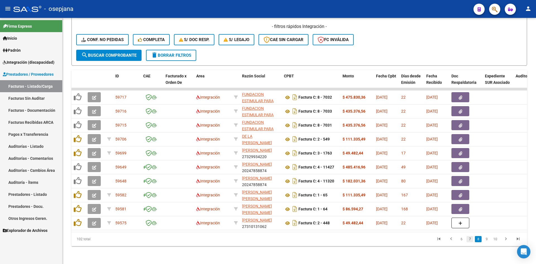
click at [469, 241] on link "7" at bounding box center [469, 239] width 7 height 6
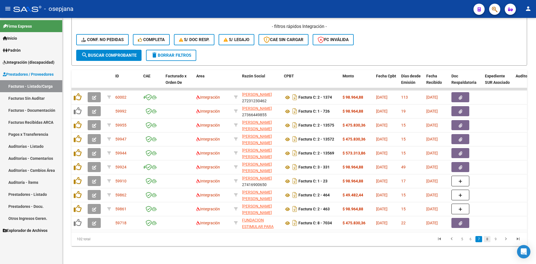
click at [487, 239] on link "8" at bounding box center [486, 239] width 7 height 6
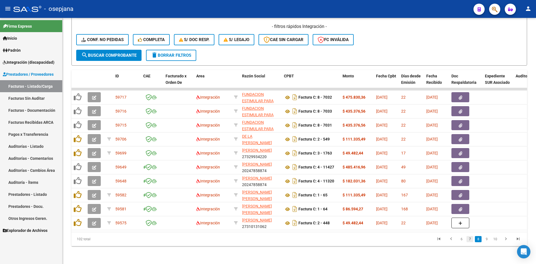
click at [469, 236] on link "7" at bounding box center [469, 239] width 7 height 6
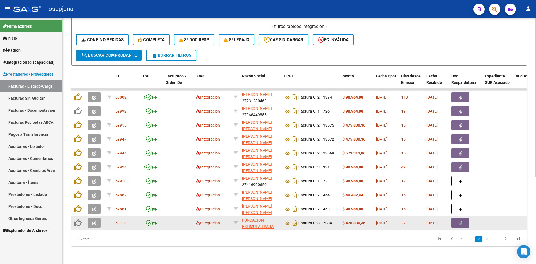
click at [96, 220] on button "button" at bounding box center [94, 223] width 13 height 10
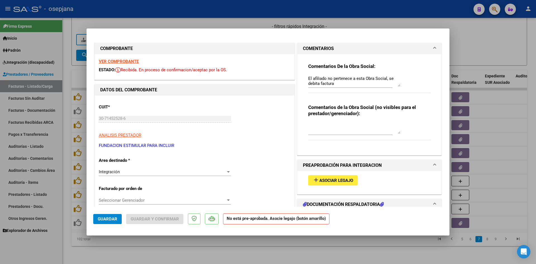
click at [136, 61] on strong "VER COMPROBANTE" at bounding box center [119, 61] width 40 height 5
click at [459, 45] on div at bounding box center [268, 132] width 536 height 264
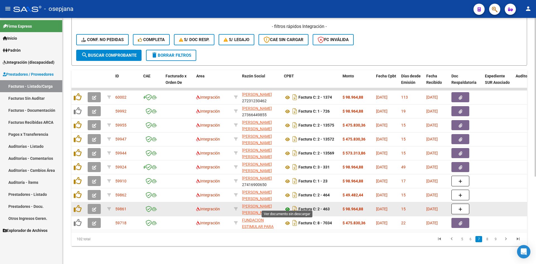
click at [289, 206] on icon at bounding box center [287, 209] width 7 height 7
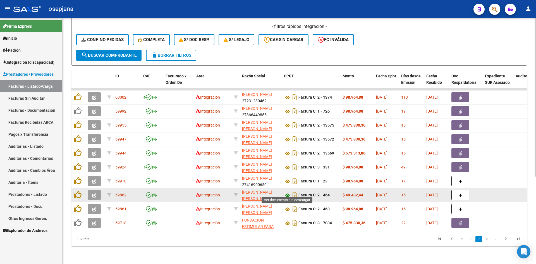
click at [287, 192] on icon at bounding box center [287, 195] width 7 height 7
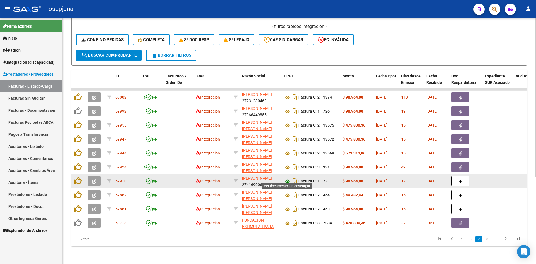
click at [288, 178] on icon at bounding box center [287, 181] width 7 height 7
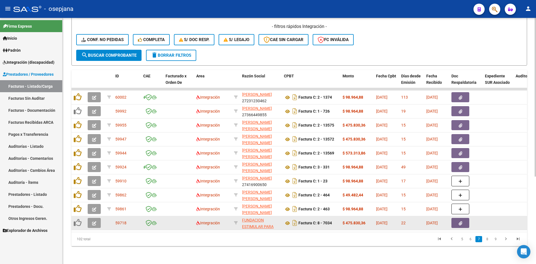
click at [96, 218] on button "button" at bounding box center [94, 223] width 13 height 10
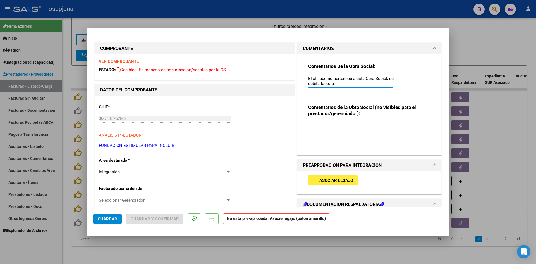
drag, startPoint x: 338, startPoint y: 81, endPoint x: 291, endPoint y: 78, distance: 46.7
click at [485, 32] on div at bounding box center [268, 132] width 536 height 264
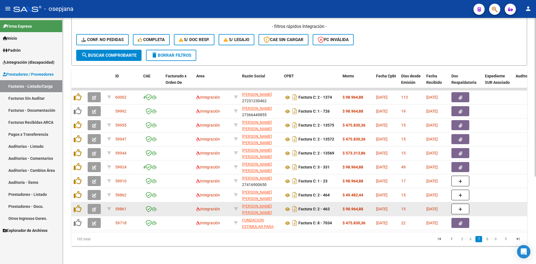
click at [98, 204] on button "button" at bounding box center [94, 209] width 13 height 10
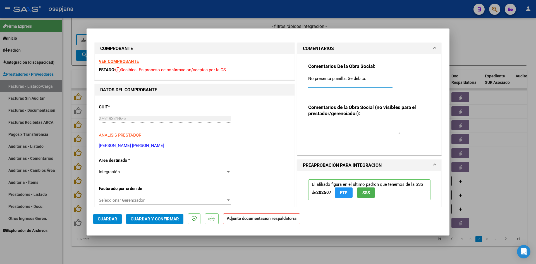
drag, startPoint x: 369, startPoint y: 77, endPoint x: 296, endPoint y: 81, distance: 73.4
click at [297, 81] on div "Comentarios De la Obra Social: No presenta planilla. Se debita. Comentarios de …" at bounding box center [369, 104] width 144 height 101
click at [475, 34] on div at bounding box center [268, 132] width 536 height 264
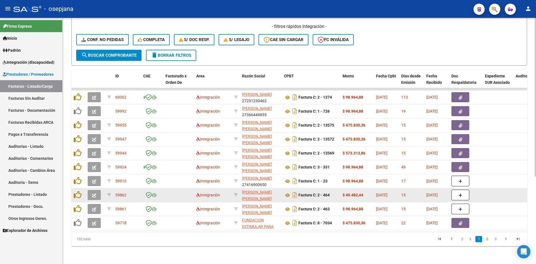
click at [95, 193] on icon "button" at bounding box center [94, 195] width 4 height 4
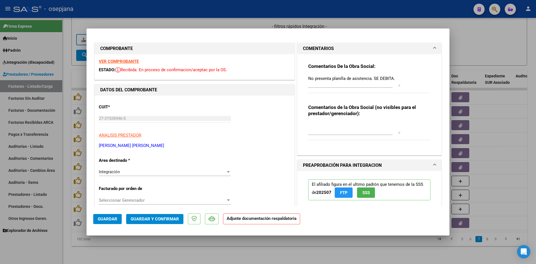
click at [466, 30] on div at bounding box center [268, 132] width 536 height 264
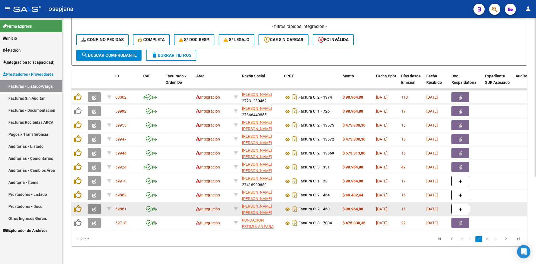
click at [91, 204] on button "button" at bounding box center [94, 209] width 13 height 10
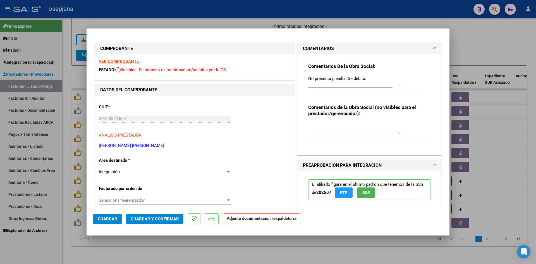
click at [475, 52] on div at bounding box center [268, 132] width 536 height 264
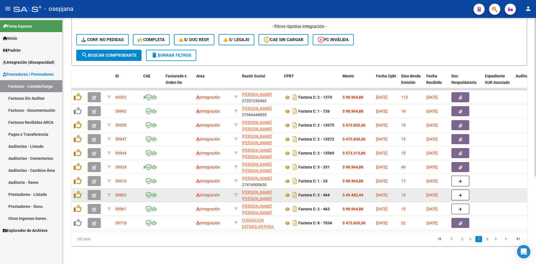
click at [92, 191] on button "button" at bounding box center [94, 195] width 13 height 10
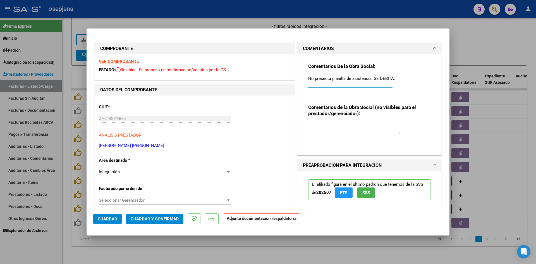
drag, startPoint x: 394, startPoint y: 77, endPoint x: 289, endPoint y: 79, distance: 104.6
click at [466, 37] on div at bounding box center [268, 132] width 536 height 264
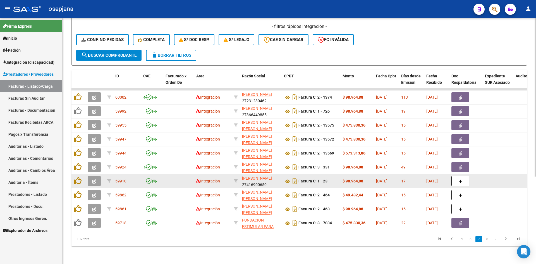
click at [93, 179] on icon "button" at bounding box center [94, 181] width 4 height 4
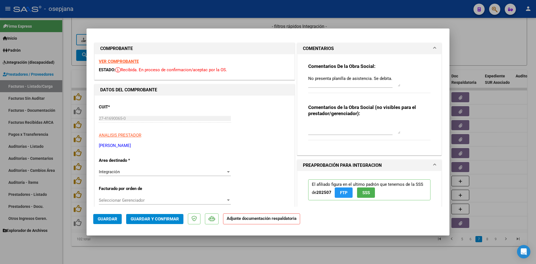
click at [123, 62] on strong "VER COMPROBANTE" at bounding box center [119, 61] width 40 height 5
drag, startPoint x: 394, startPoint y: 78, endPoint x: 272, endPoint y: 78, distance: 121.9
click at [478, 41] on div at bounding box center [268, 132] width 536 height 264
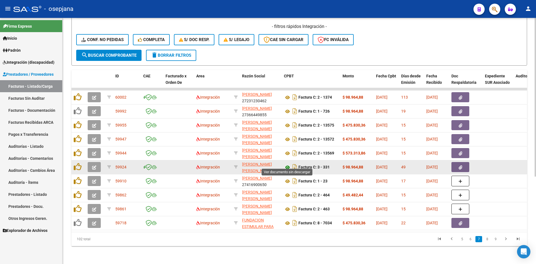
click at [287, 164] on icon at bounding box center [287, 167] width 7 height 7
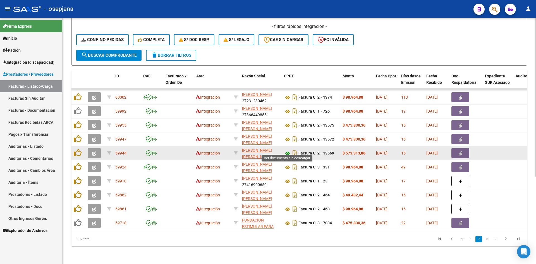
click at [288, 150] on icon at bounding box center [287, 153] width 7 height 7
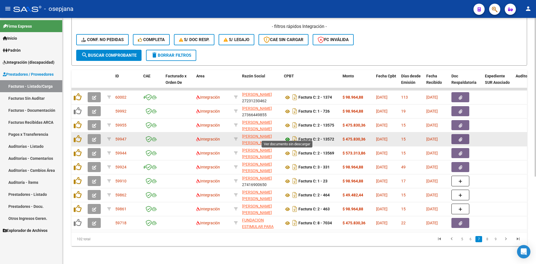
click at [287, 136] on icon at bounding box center [287, 139] width 7 height 7
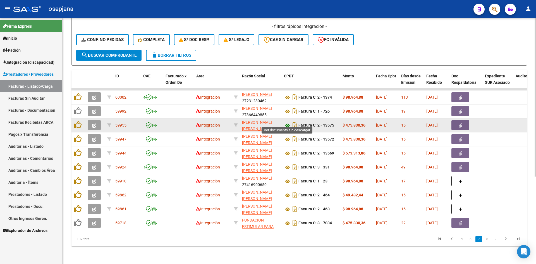
click at [288, 122] on icon at bounding box center [287, 125] width 7 height 7
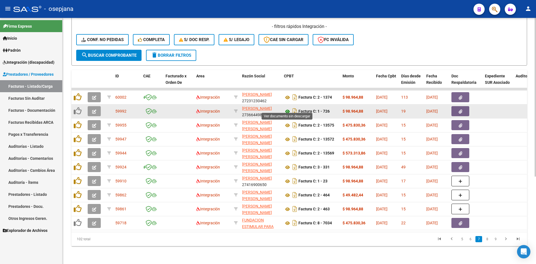
click at [288, 108] on icon at bounding box center [287, 111] width 7 height 7
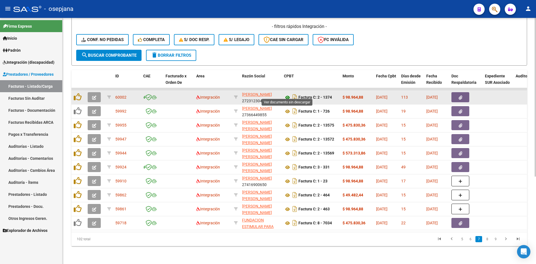
click at [287, 94] on icon at bounding box center [287, 97] width 7 height 7
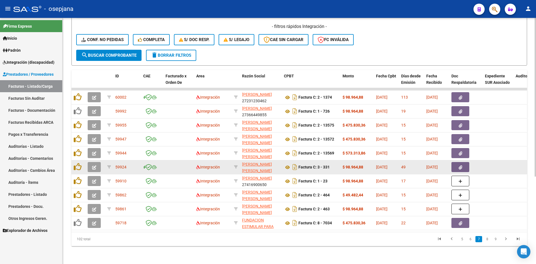
click at [93, 167] on button "button" at bounding box center [94, 167] width 13 height 10
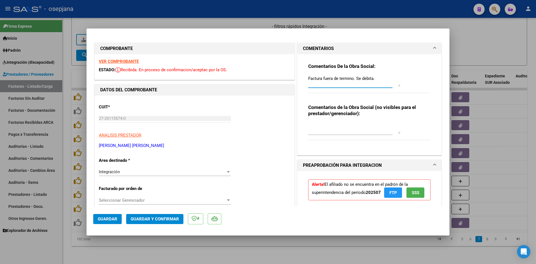
drag, startPoint x: 374, startPoint y: 79, endPoint x: 281, endPoint y: 80, distance: 92.9
click at [478, 31] on div at bounding box center [268, 132] width 536 height 264
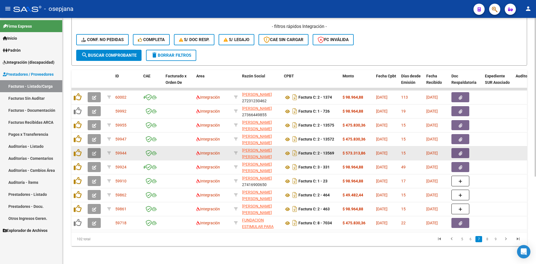
click at [92, 148] on button "button" at bounding box center [94, 153] width 13 height 10
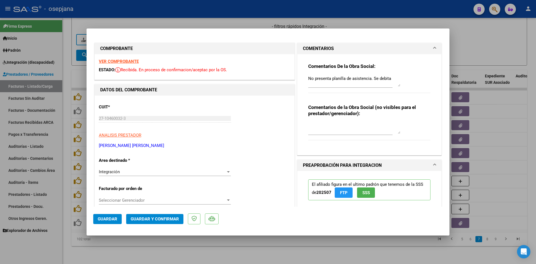
click at [133, 60] on strong "VER COMPROBANTE" at bounding box center [119, 61] width 40 height 5
click at [490, 50] on div at bounding box center [268, 132] width 536 height 264
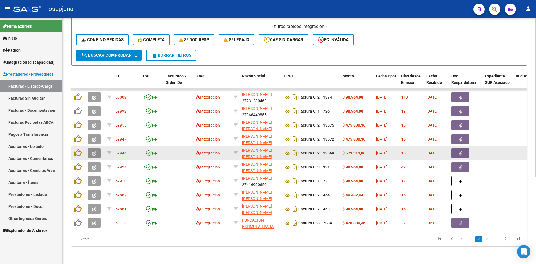
click at [90, 148] on button "button" at bounding box center [94, 153] width 13 height 10
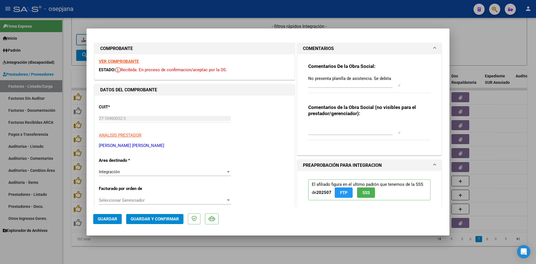
click at [492, 46] on div at bounding box center [268, 132] width 536 height 264
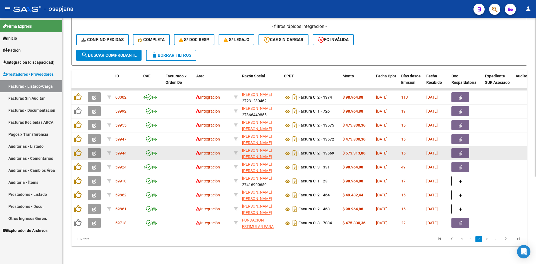
click at [98, 149] on button "button" at bounding box center [94, 153] width 13 height 10
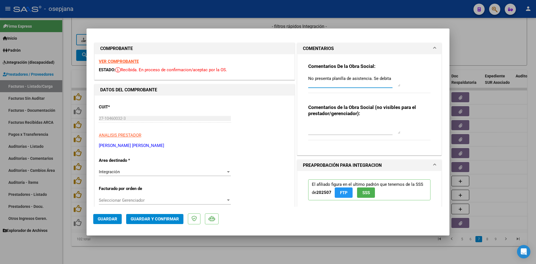
drag, startPoint x: 388, startPoint y: 79, endPoint x: 281, endPoint y: 80, distance: 106.9
click at [483, 36] on div at bounding box center [268, 132] width 536 height 264
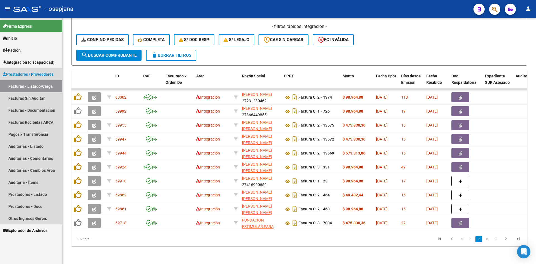
click at [37, 88] on link "Facturas - Listado/Carga" at bounding box center [31, 86] width 62 height 12
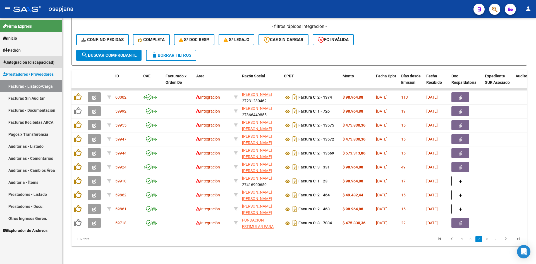
click at [32, 63] on span "Integración (discapacidad)" at bounding box center [29, 62] width 52 height 6
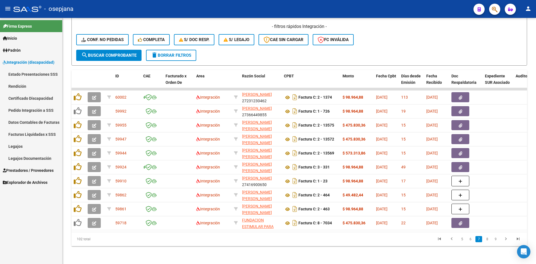
click at [21, 146] on link "Legajos" at bounding box center [31, 146] width 62 height 12
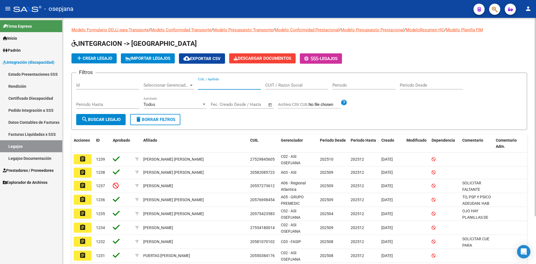
click at [227, 86] on input "CUIL / Apellido" at bounding box center [229, 85] width 63 height 5
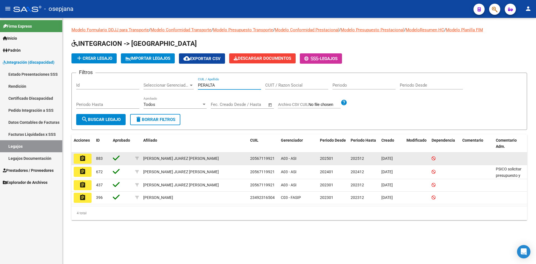
click at [89, 155] on button "assignment" at bounding box center [83, 158] width 18 height 10
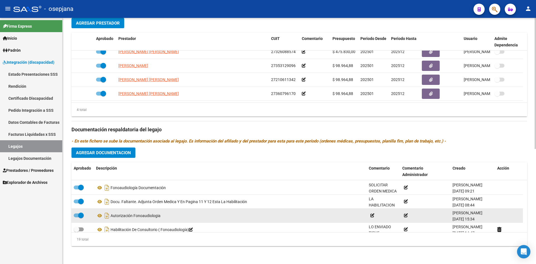
scroll to position [215, 0]
